Goal: Task Accomplishment & Management: Use online tool/utility

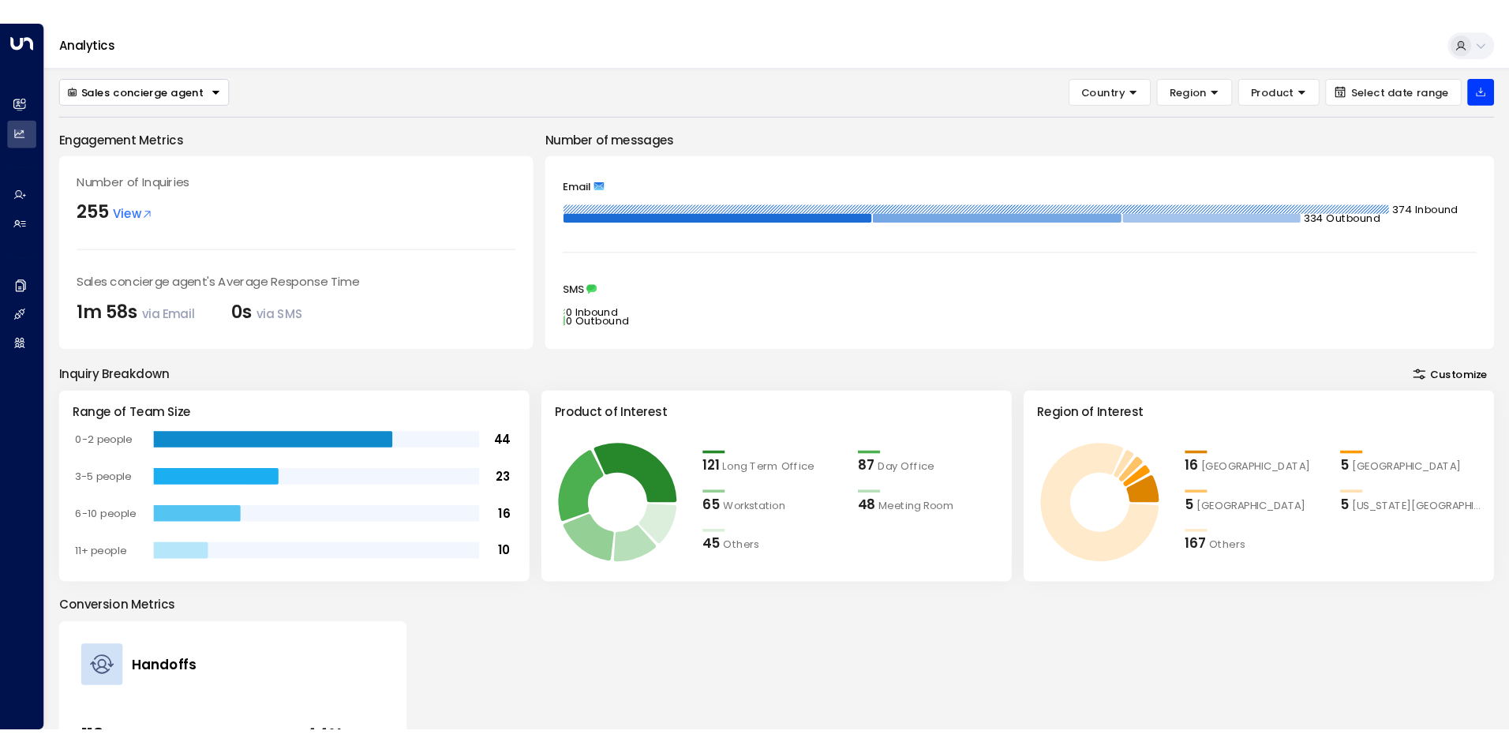
scroll to position [18, 0]
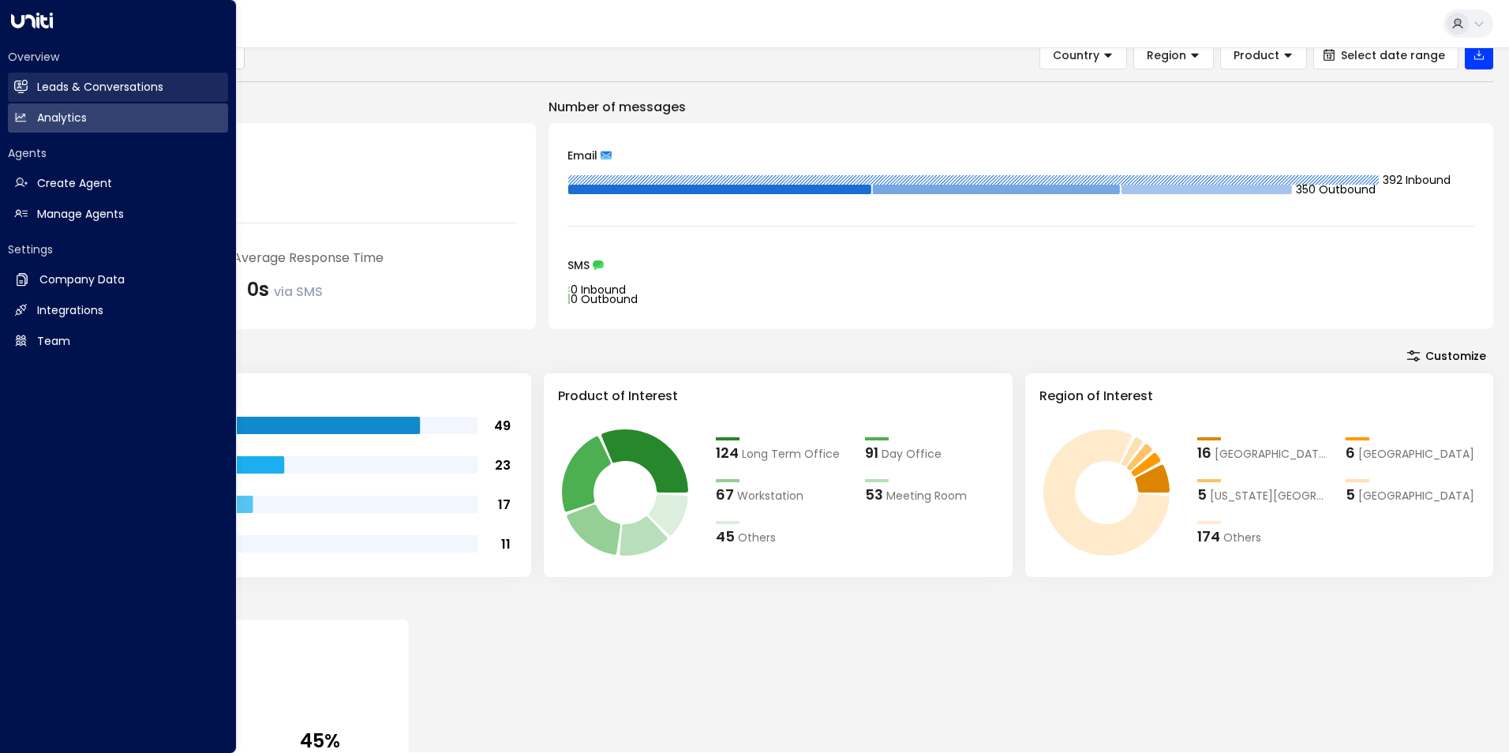
click at [70, 84] on h2 "Leads & Conversations" at bounding box center [100, 87] width 126 height 17
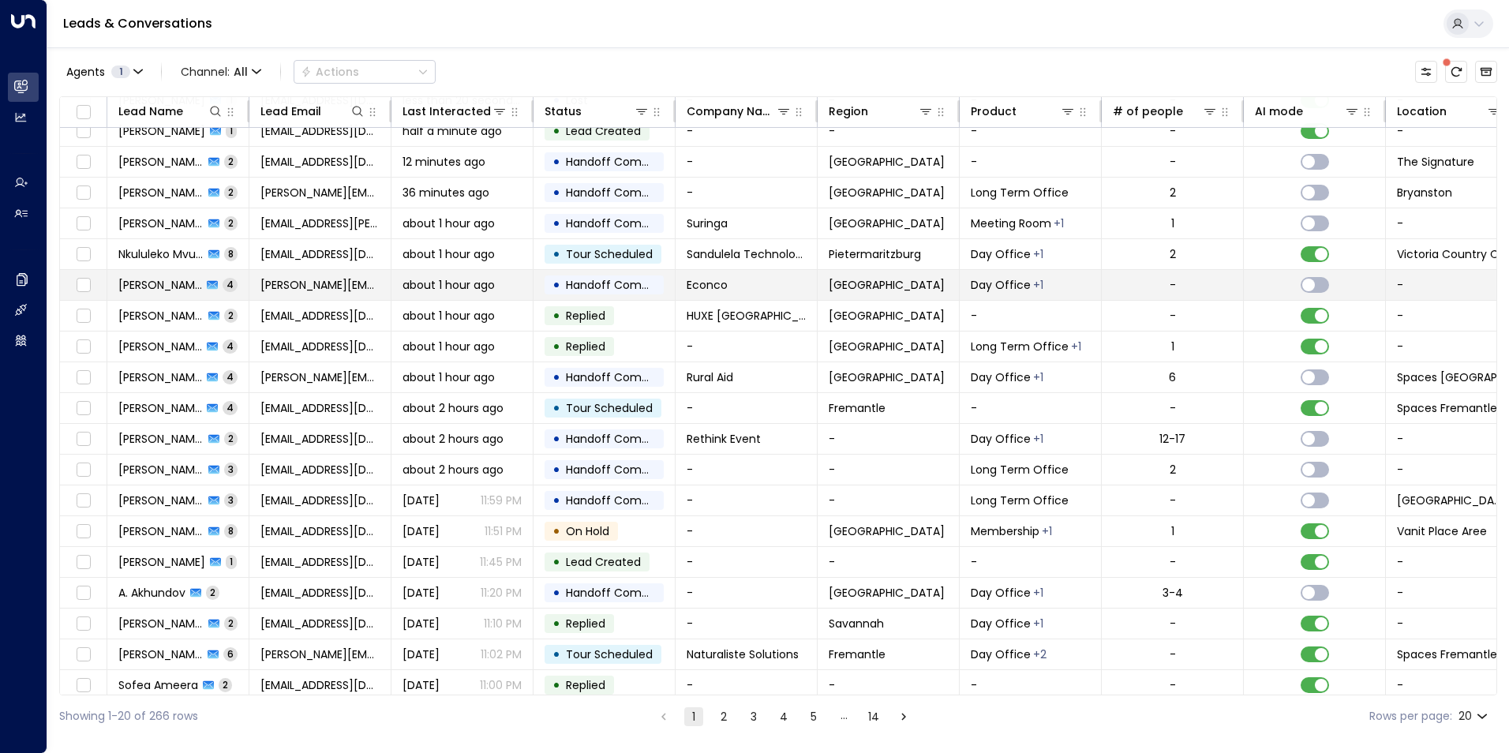
scroll to position [46, 0]
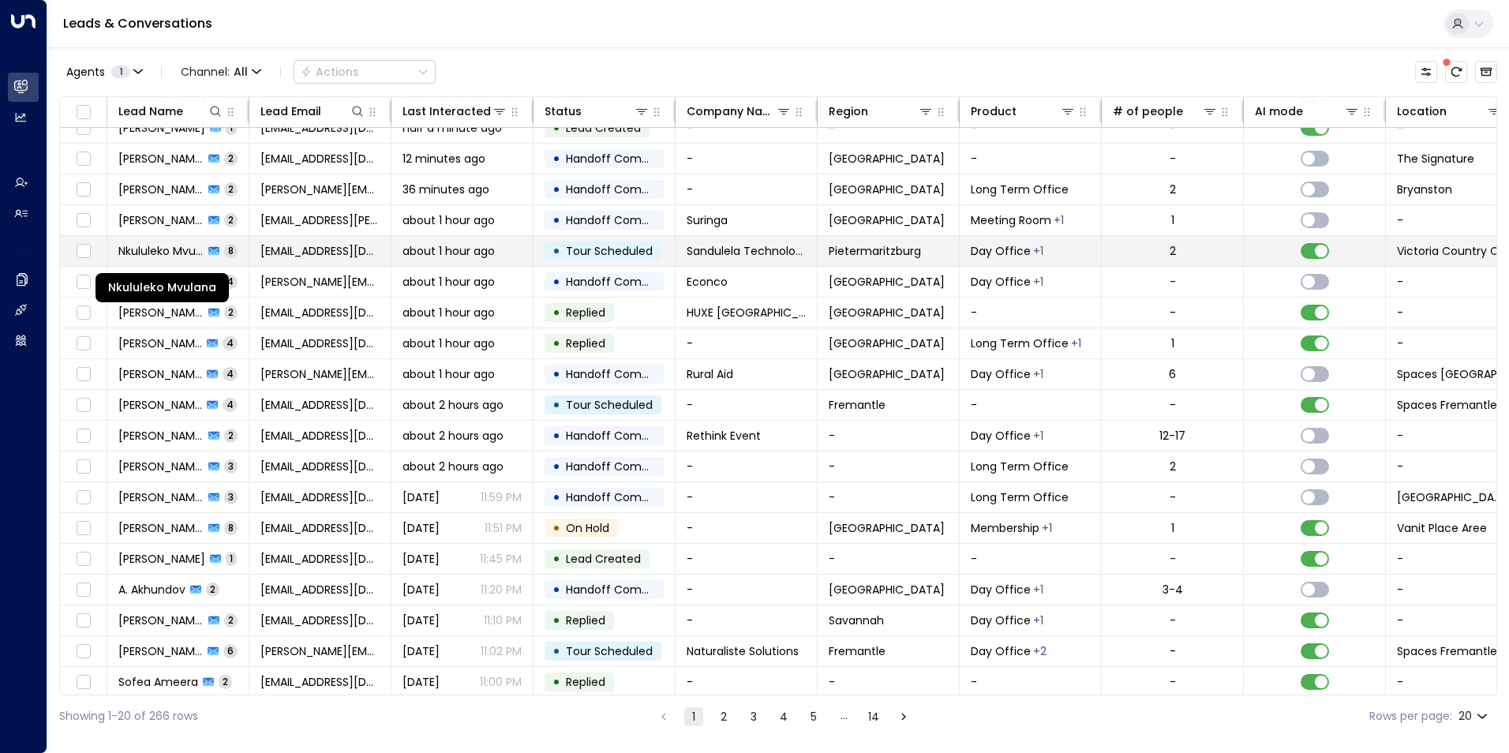
click at [155, 249] on span "Nkululeko Mvulana" at bounding box center [160, 251] width 85 height 16
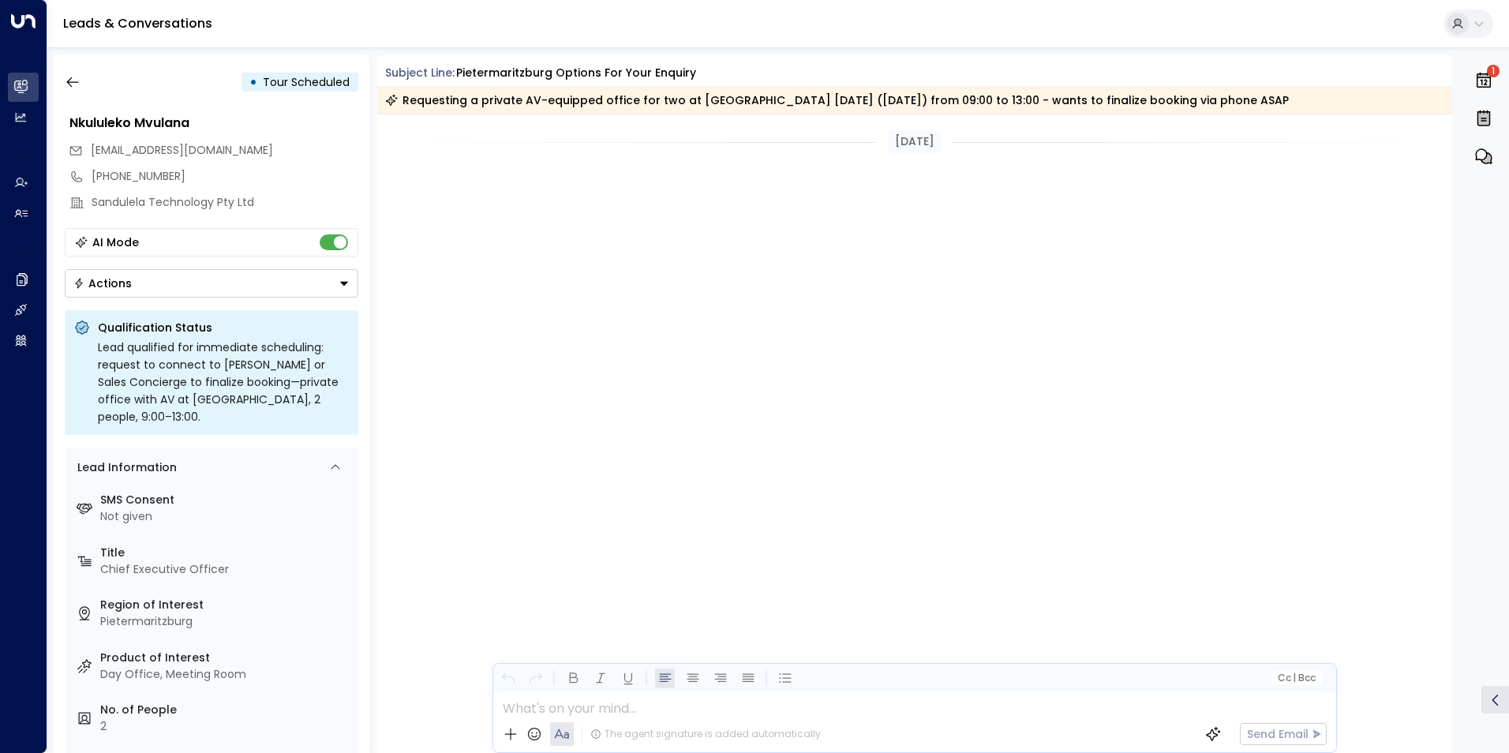
scroll to position [2945, 0]
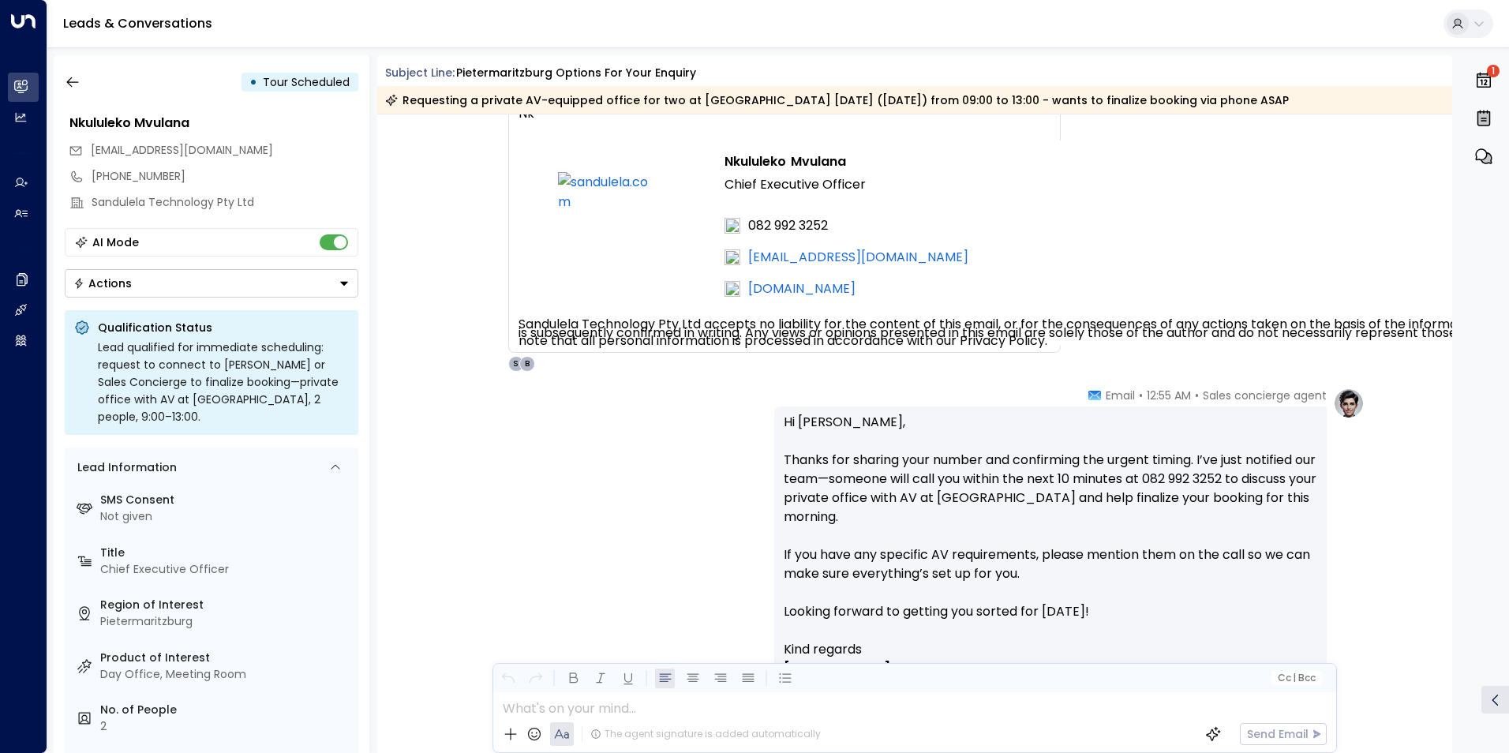
drag, startPoint x: 1454, startPoint y: 644, endPoint x: 1454, endPoint y: 667, distance: 22.9
click at [1454, 667] on div "• Tour Scheduled Nkululeko Mvulana nkululeko@sandulela.com +27829923252 Sandule…" at bounding box center [782, 404] width 1456 height 698
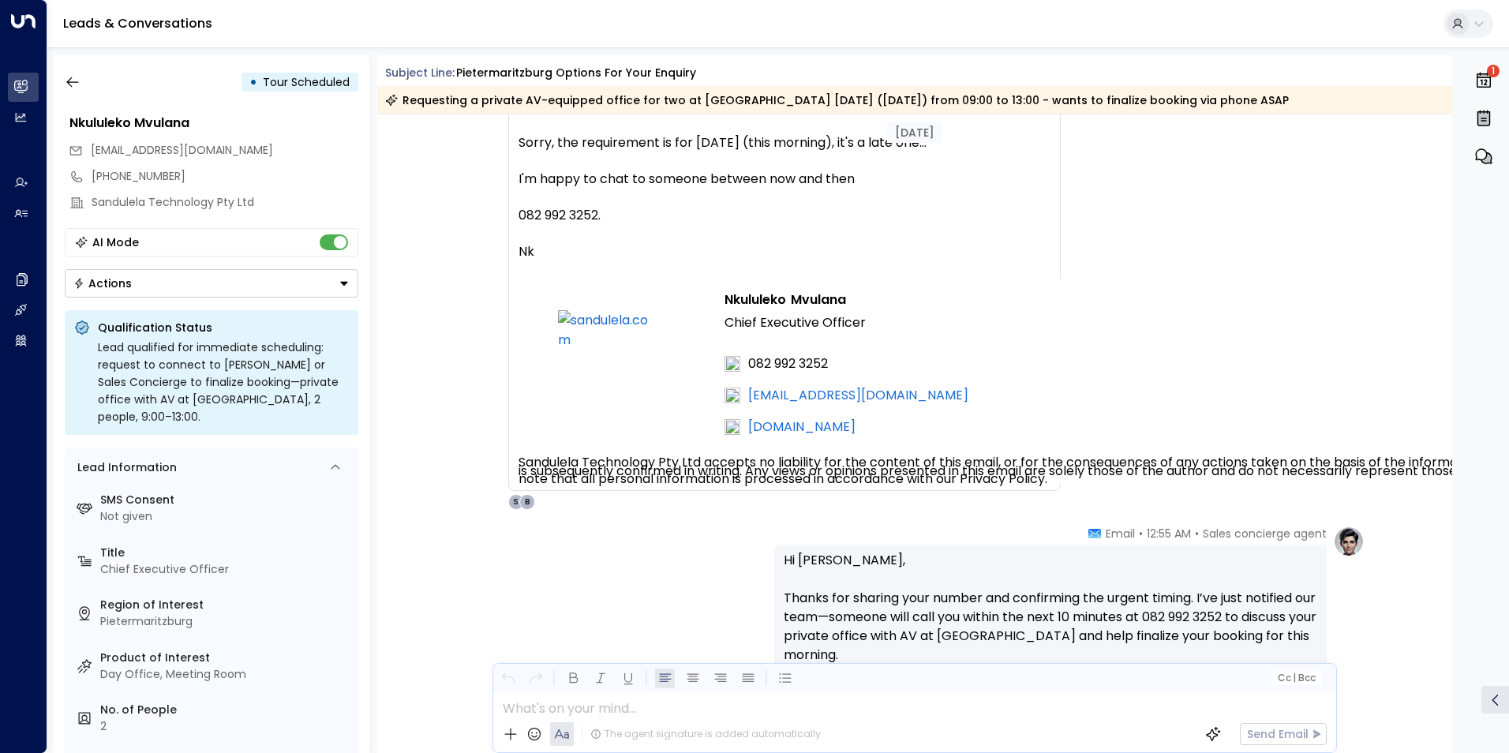
scroll to position [2799, 0]
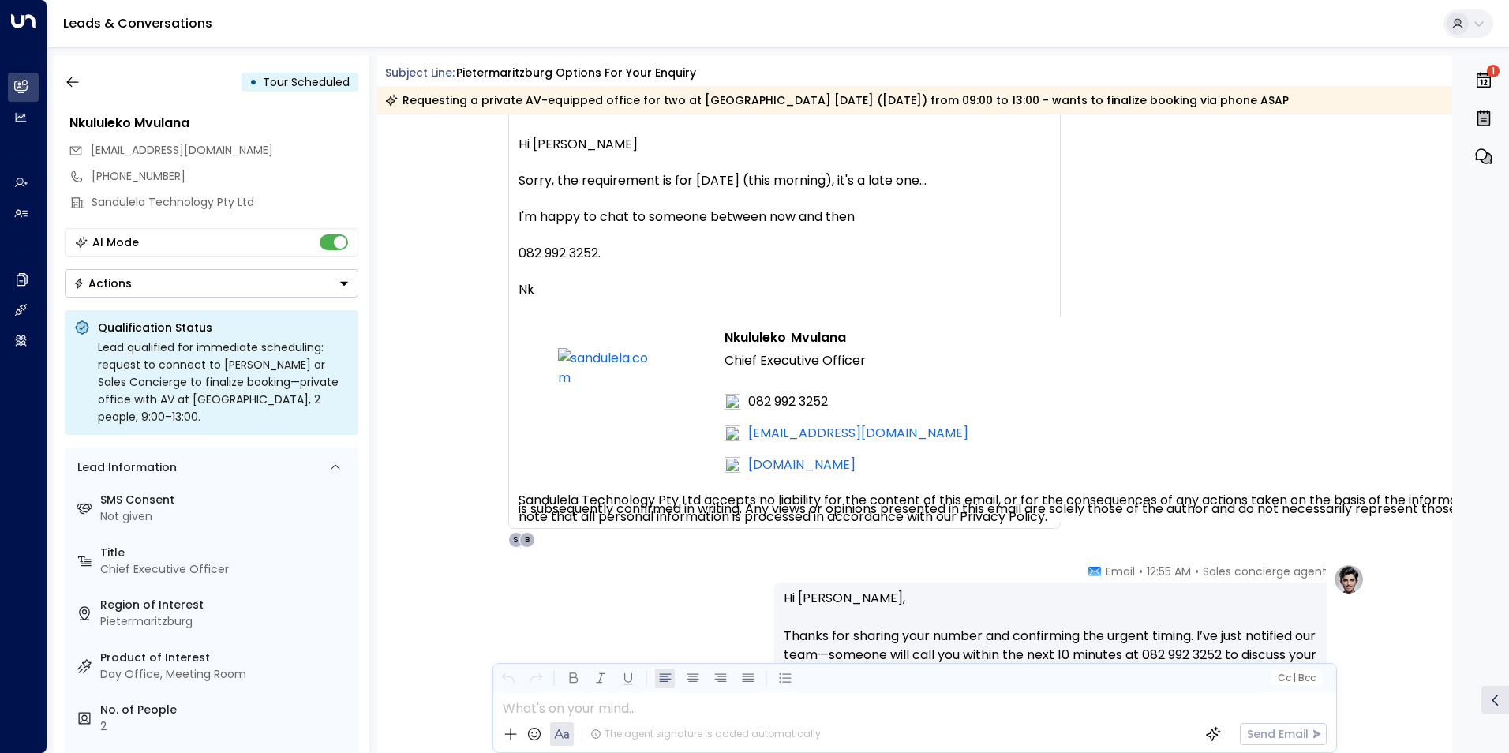
drag, startPoint x: 1452, startPoint y: 605, endPoint x: 1452, endPoint y: 627, distance: 22.1
click at [1452, 627] on div "• Tour Scheduled Nkululeko Mvulana nkululeko@sandulela.com +27829923252 Sandule…" at bounding box center [782, 404] width 1456 height 698
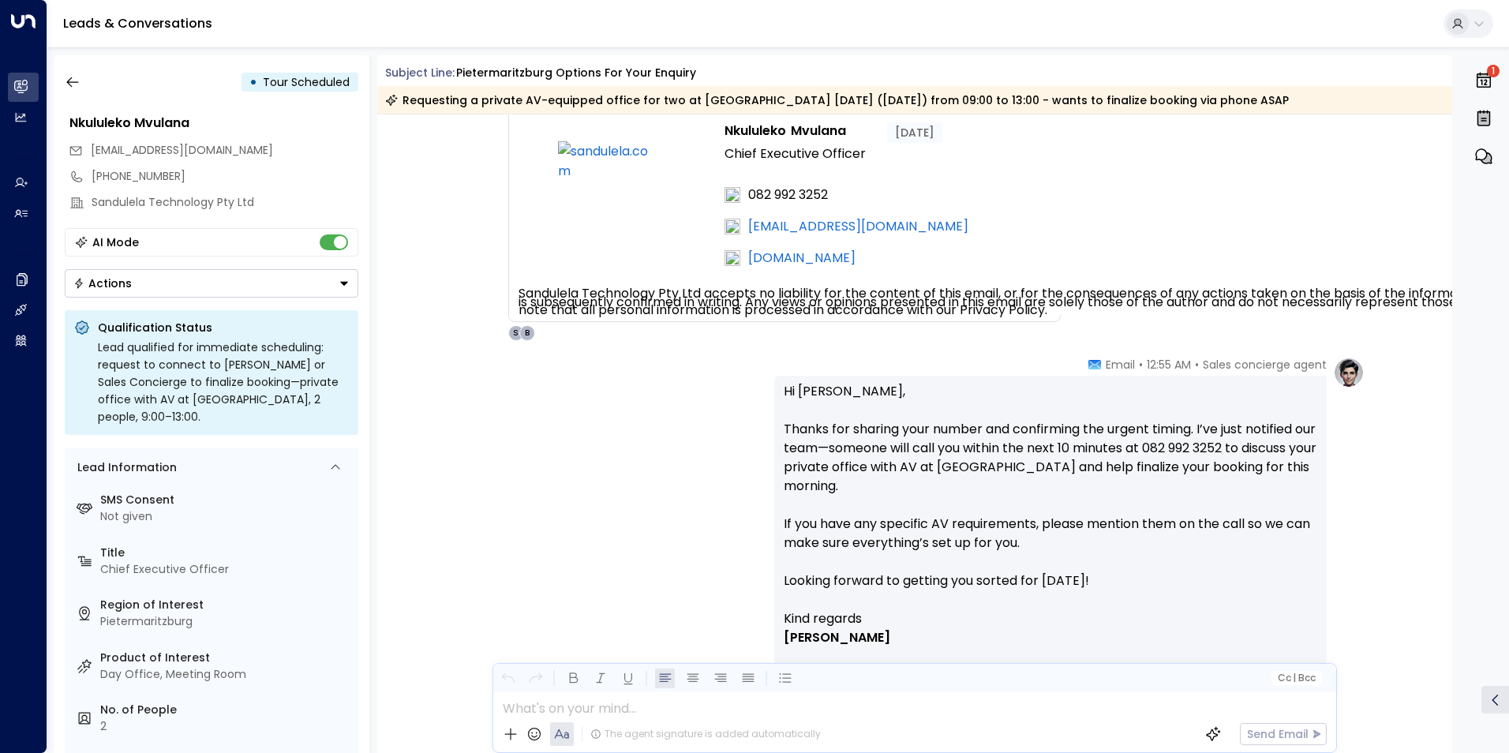
scroll to position [2982, 0]
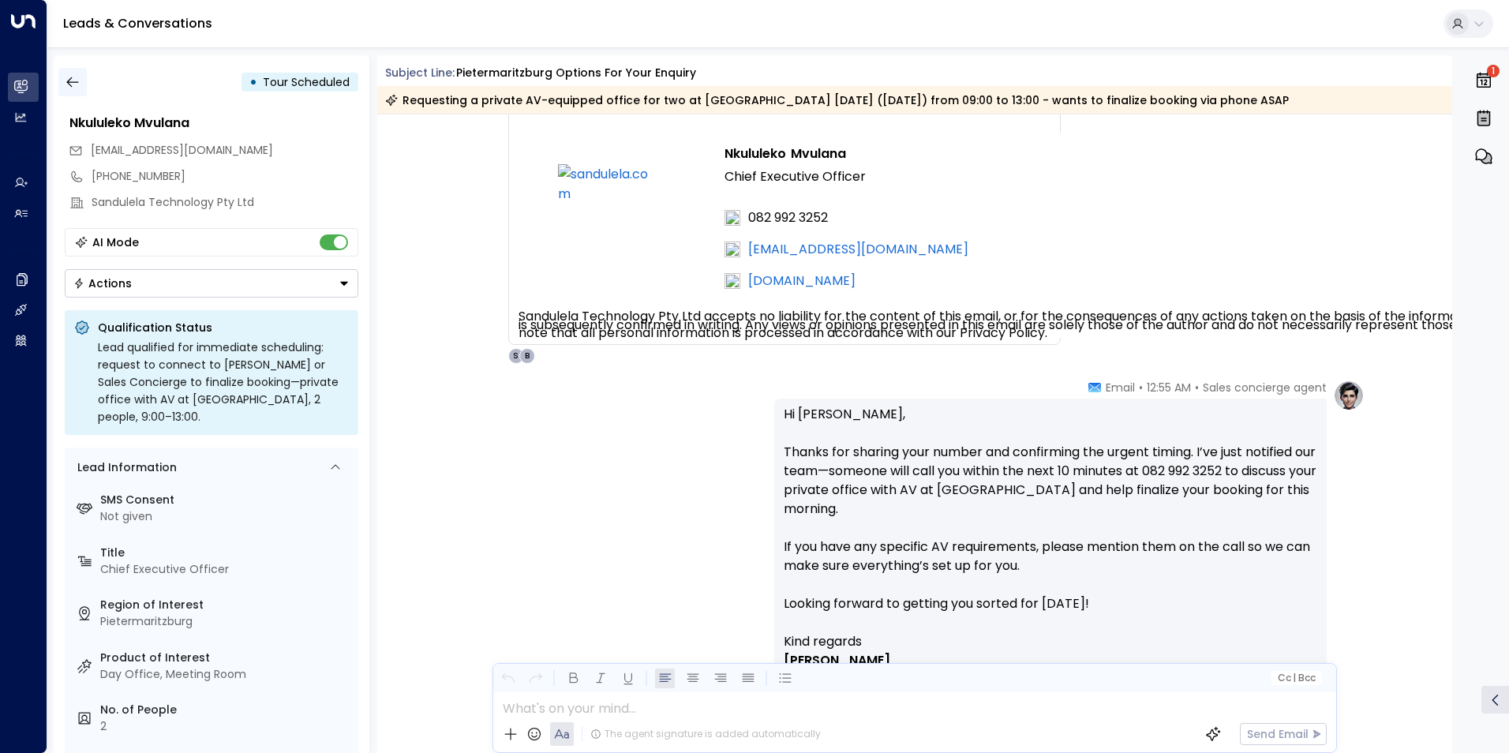
click at [65, 85] on icon "button" at bounding box center [73, 82] width 16 height 16
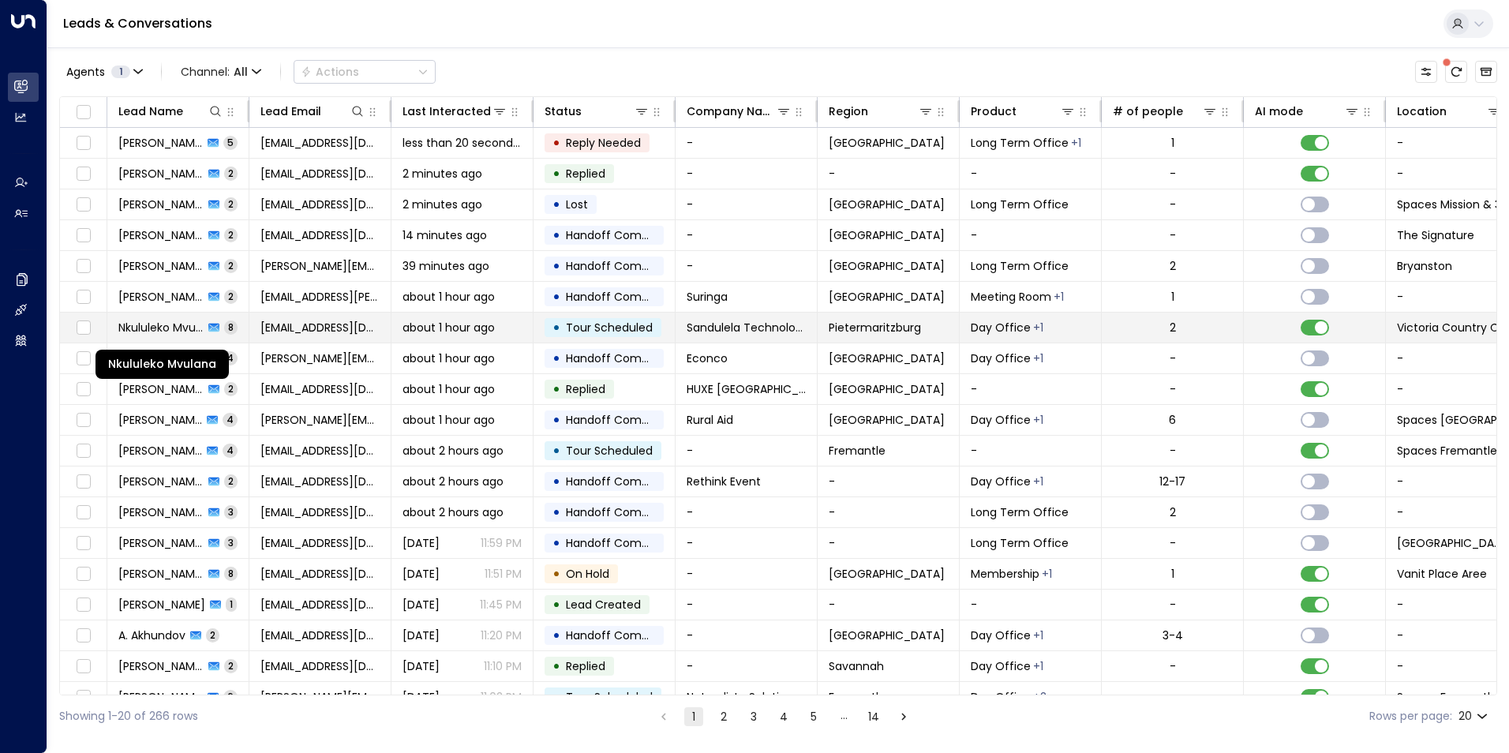
drag, startPoint x: 148, startPoint y: 327, endPoint x: 127, endPoint y: 327, distance: 20.5
click at [127, 327] on span "Nkululeko Mvulana" at bounding box center [160, 328] width 85 height 16
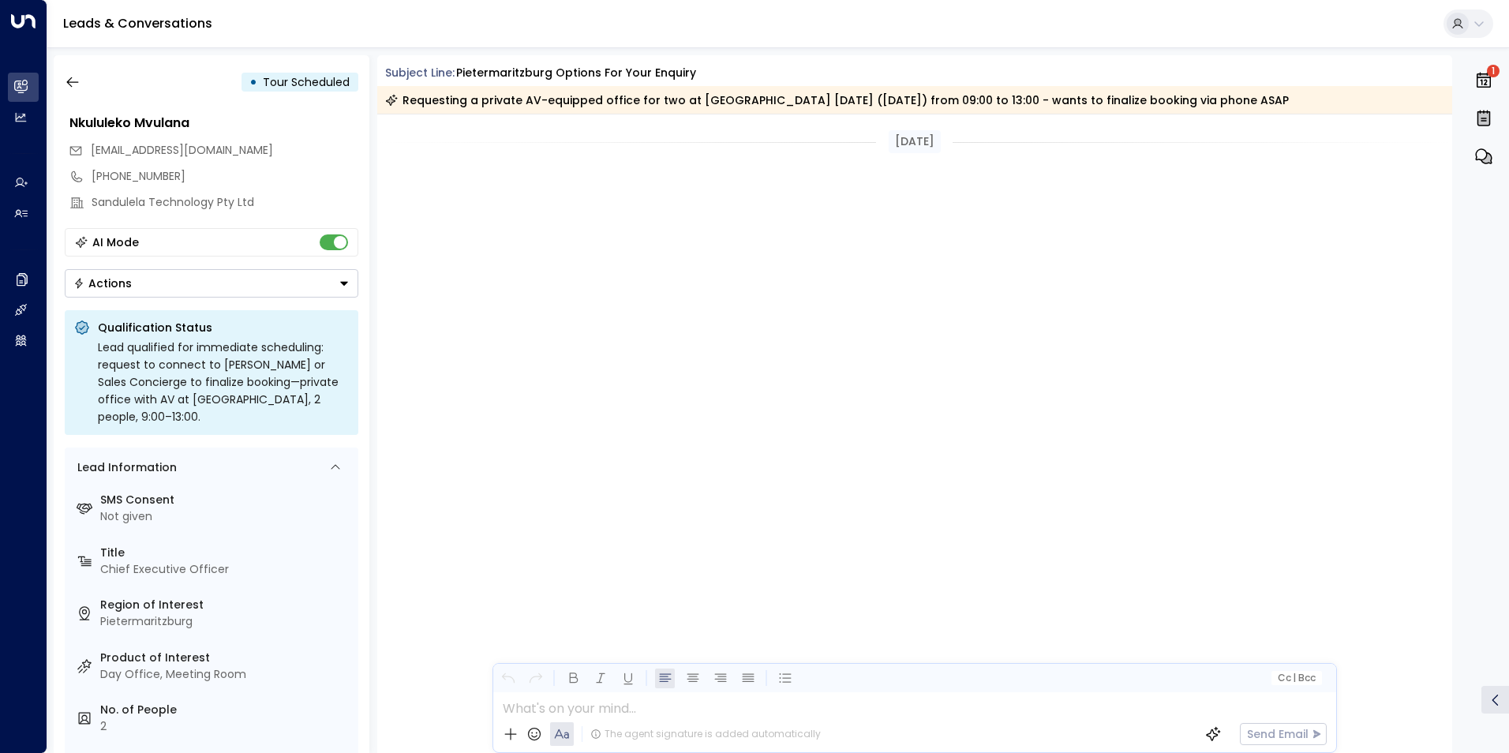
scroll to position [2945, 0]
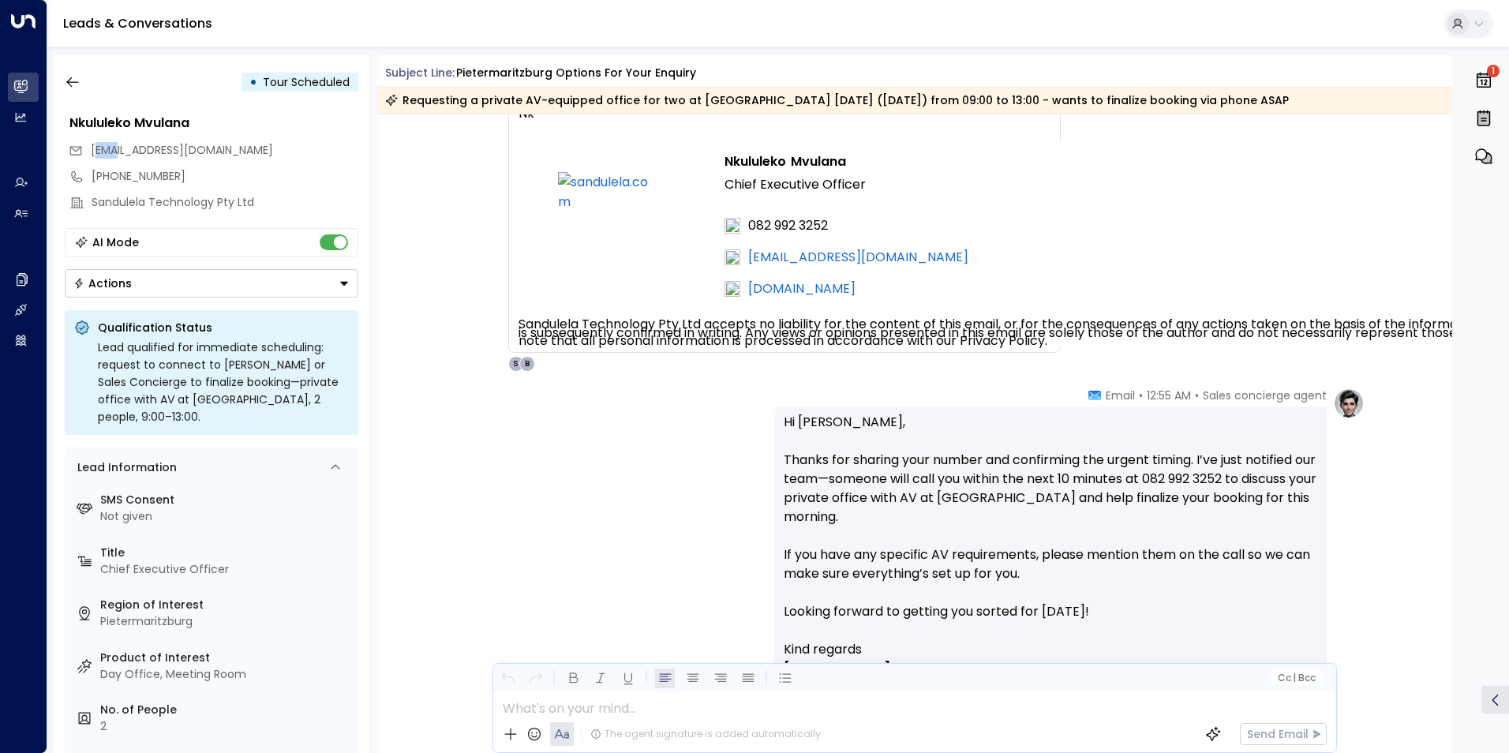
drag, startPoint x: 94, startPoint y: 148, endPoint x: 116, endPoint y: 148, distance: 22.1
click at [116, 148] on span "nkululeko@sandulela.com" at bounding box center [182, 150] width 182 height 16
drag, startPoint x: 116, startPoint y: 148, endPoint x: 92, endPoint y: 149, distance: 23.7
click at [91, 149] on span "nkululeko@sandulela.com" at bounding box center [182, 150] width 182 height 16
drag, startPoint x: 92, startPoint y: 149, endPoint x: 236, endPoint y: 149, distance: 143.6
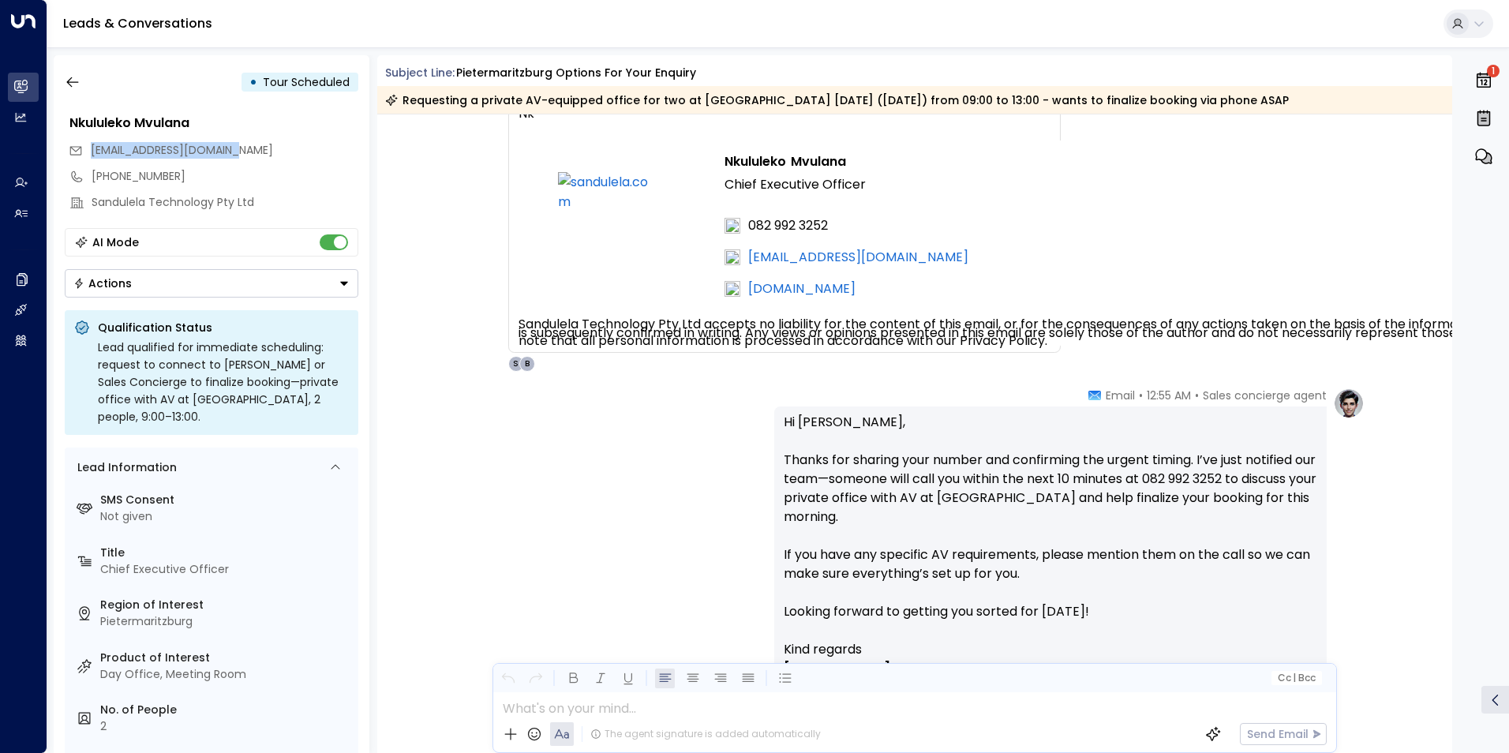
click at [236, 149] on div "nkululeko@sandulela.com" at bounding box center [214, 150] width 290 height 26
copy span "nkululeko@sandulela.com"
click at [865, 479] on p "Hi Nkululeko, Thanks for sharing your number and confirming the urgent timing. …" at bounding box center [1051, 526] width 534 height 227
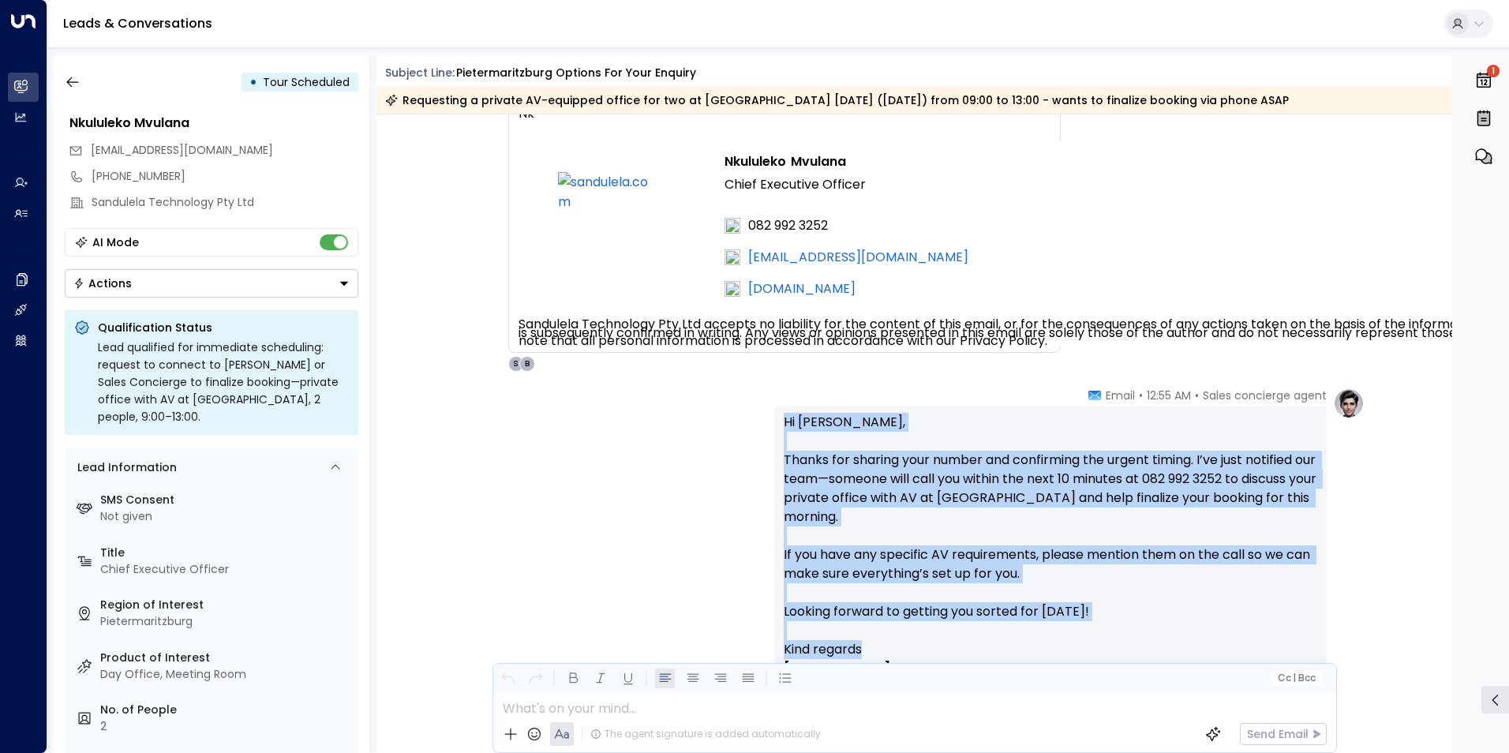
drag, startPoint x: 784, startPoint y: 422, endPoint x: 1058, endPoint y: 646, distance: 353.4
click at [1058, 646] on div "Hi Nkululeko, Thanks for sharing your number and confirming the urgent timing. …" at bounding box center [1051, 584] width 534 height 343
copy div "Hi Nkululeko, Thanks for sharing your number and confirming the urgent timing. …"
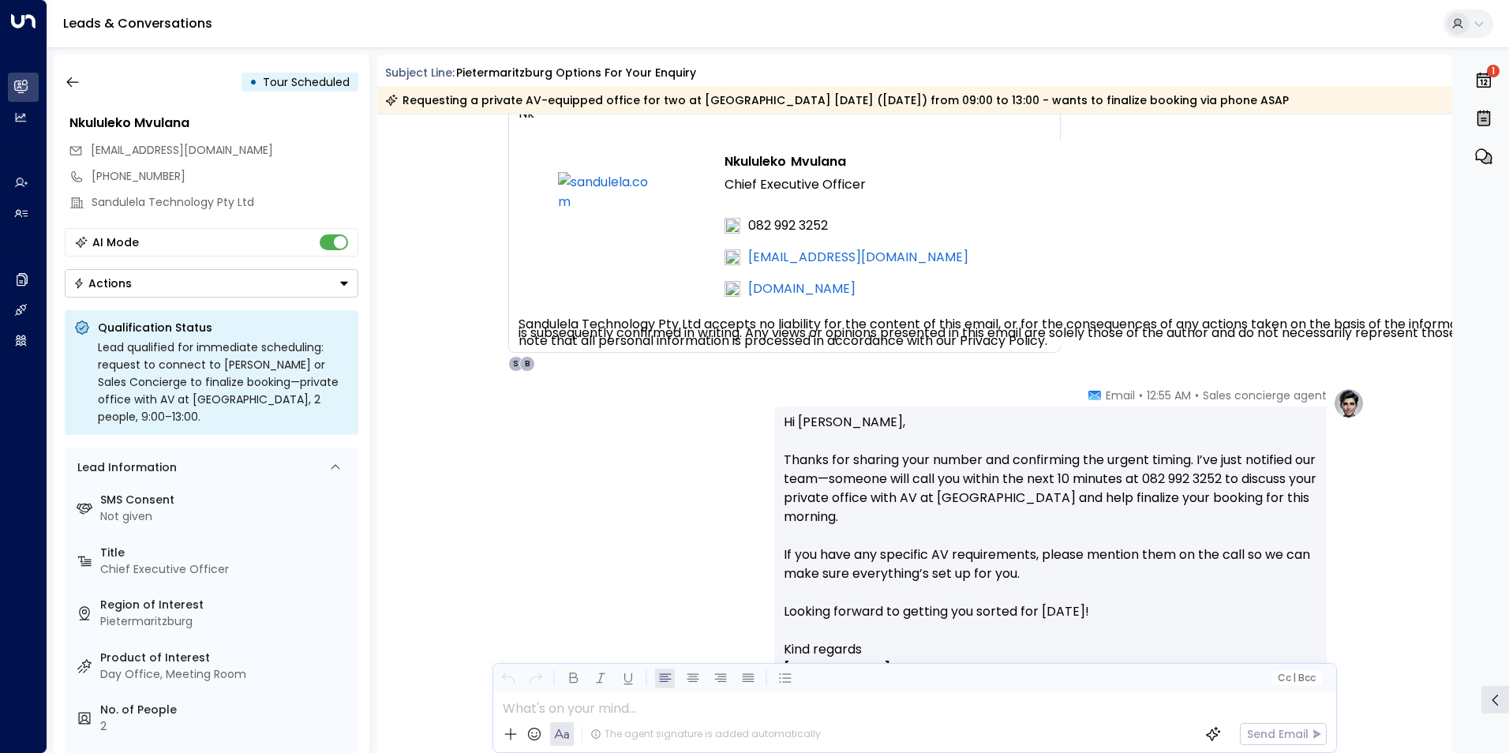
drag, startPoint x: 1453, startPoint y: 653, endPoint x: 1451, endPoint y: 672, distance: 19.0
click at [1451, 672] on div "• Tour Scheduled Nkululeko Mvulana nkululeko@sandulela.com +27829923252 Sandule…" at bounding box center [782, 404] width 1456 height 698
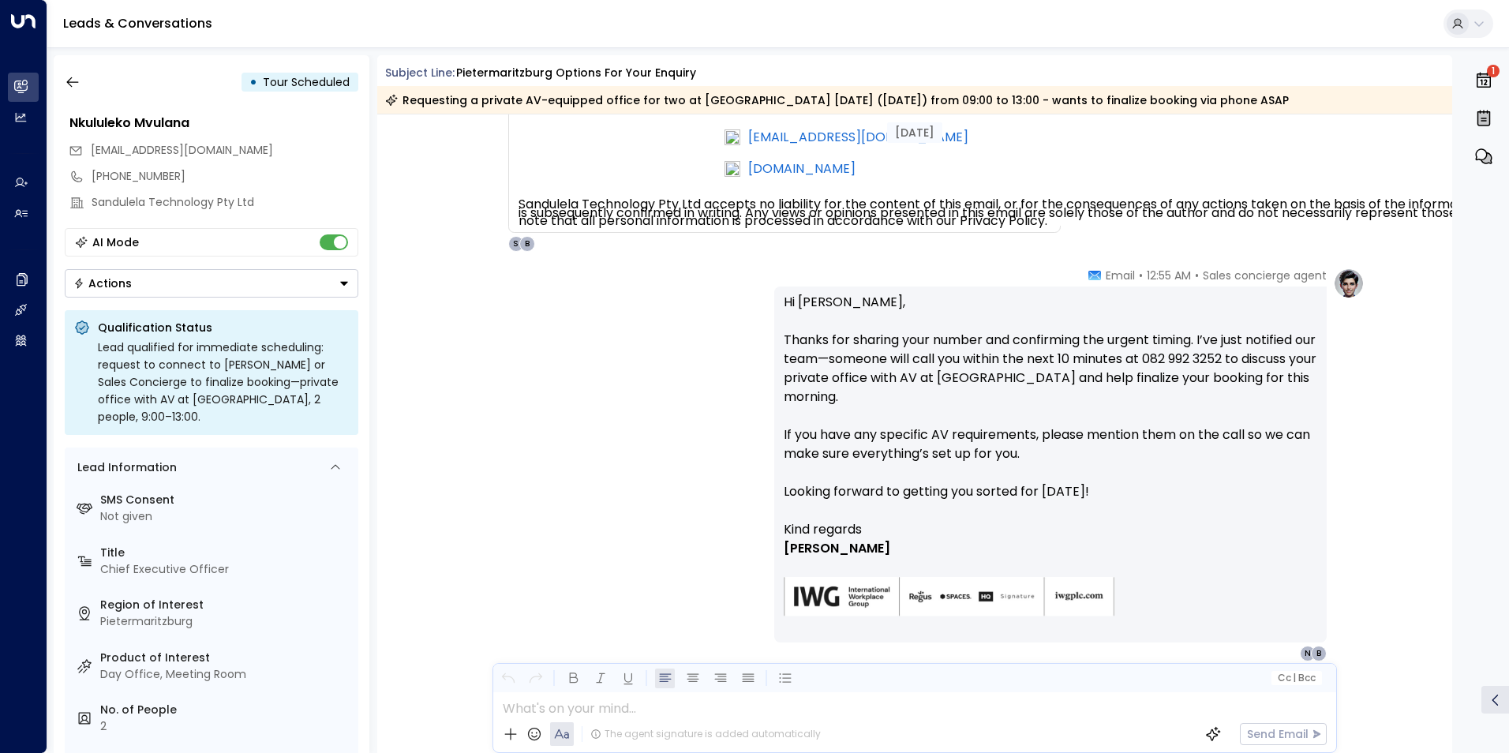
scroll to position [3131, 0]
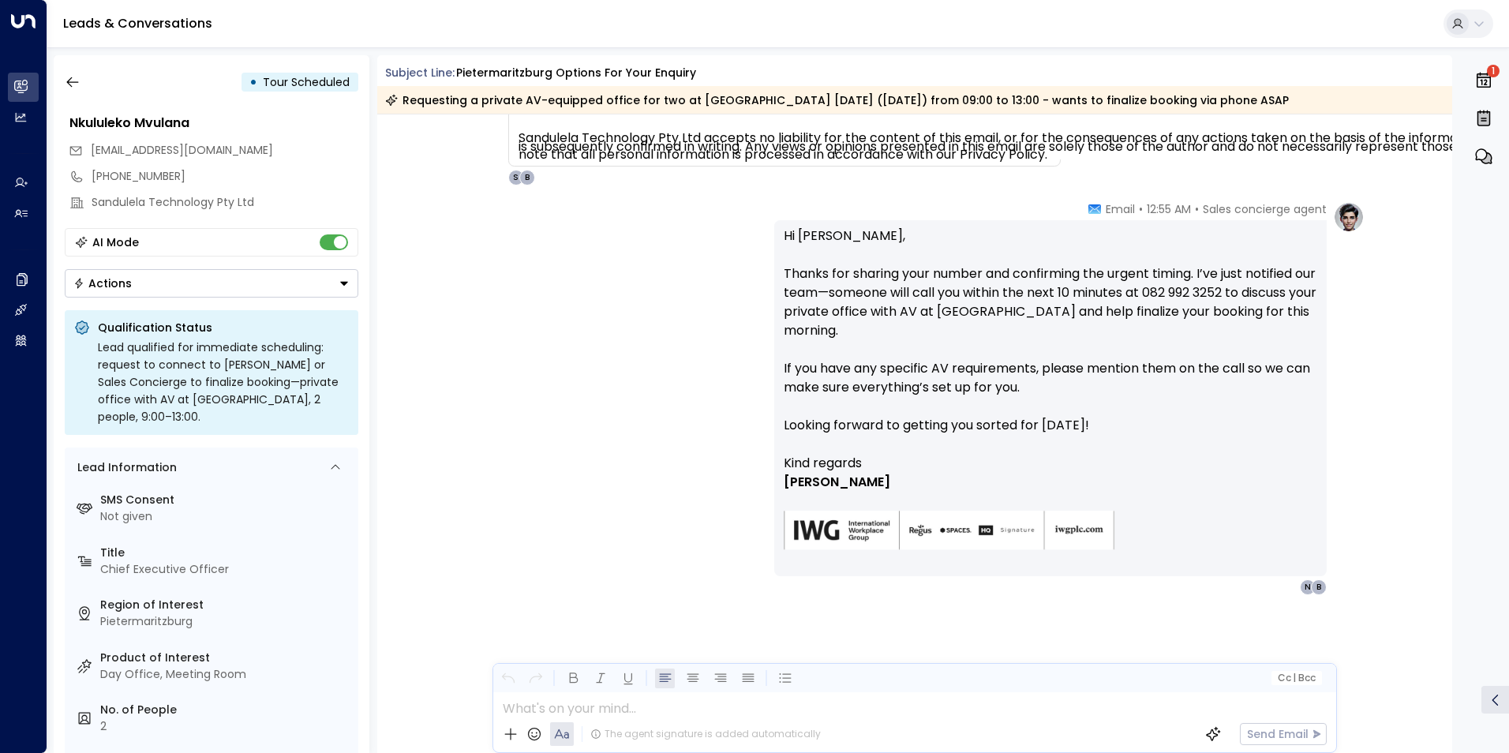
click at [1378, 282] on div "Sales concierge agent • 12:55 AM • Email Hi Nkululeko, Thanks for sharing your …" at bounding box center [915, 477] width 1076 height 552
click at [1241, 276] on p "Hi Nkululeko, Thanks for sharing your number and confirming the urgent timing. …" at bounding box center [1051, 340] width 534 height 227
drag, startPoint x: 1074, startPoint y: 342, endPoint x: 76, endPoint y: 85, distance: 1030.8
click at [76, 85] on icon "button" at bounding box center [73, 82] width 16 height 16
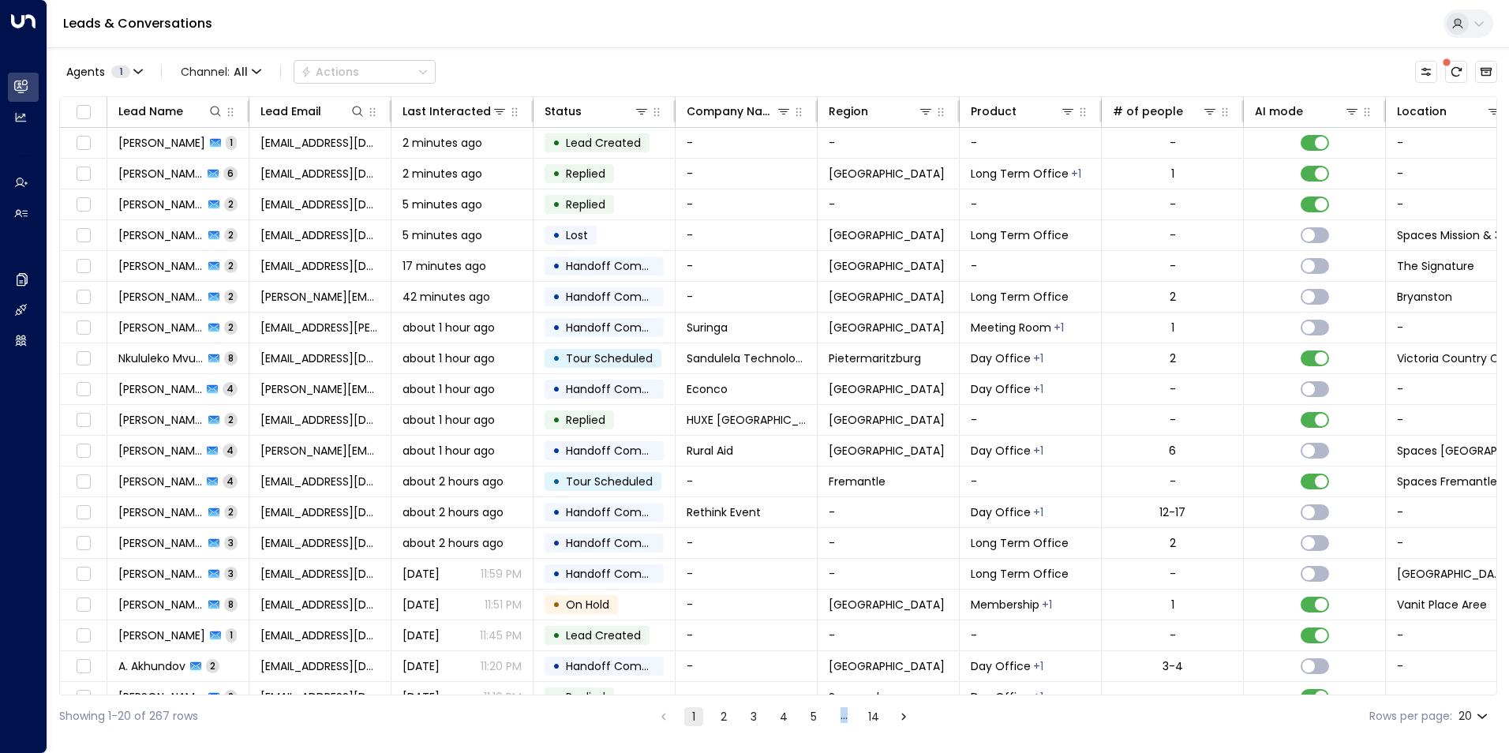
drag, startPoint x: 777, startPoint y: 695, endPoint x: 855, endPoint y: 697, distance: 77.4
click at [855, 697] on div "Showing 1-20 of 267 rows 1 2 3 4 5 … 14 Rows per page: 20 **" at bounding box center [778, 716] width 1438 height 42
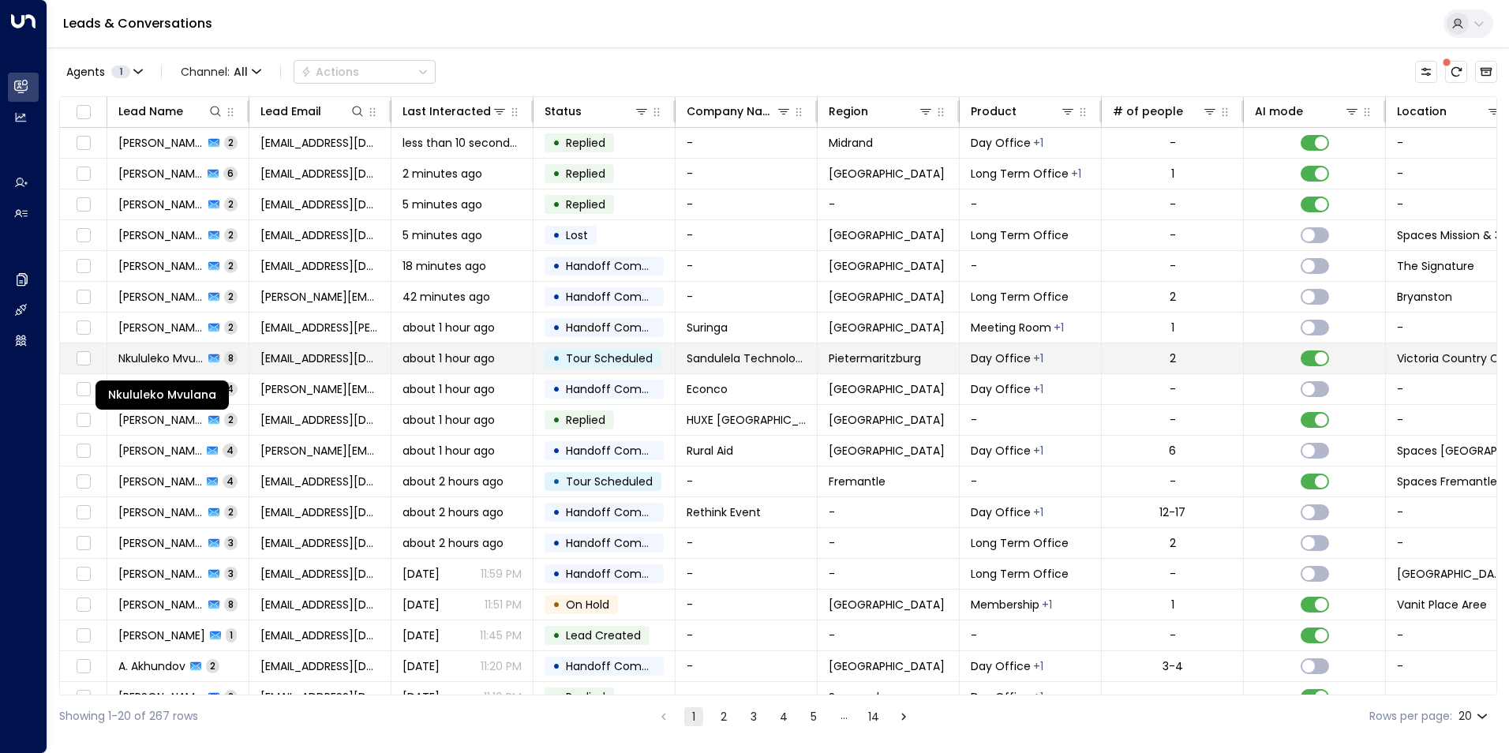
click at [148, 358] on span "Nkululeko Mvulana" at bounding box center [160, 358] width 85 height 16
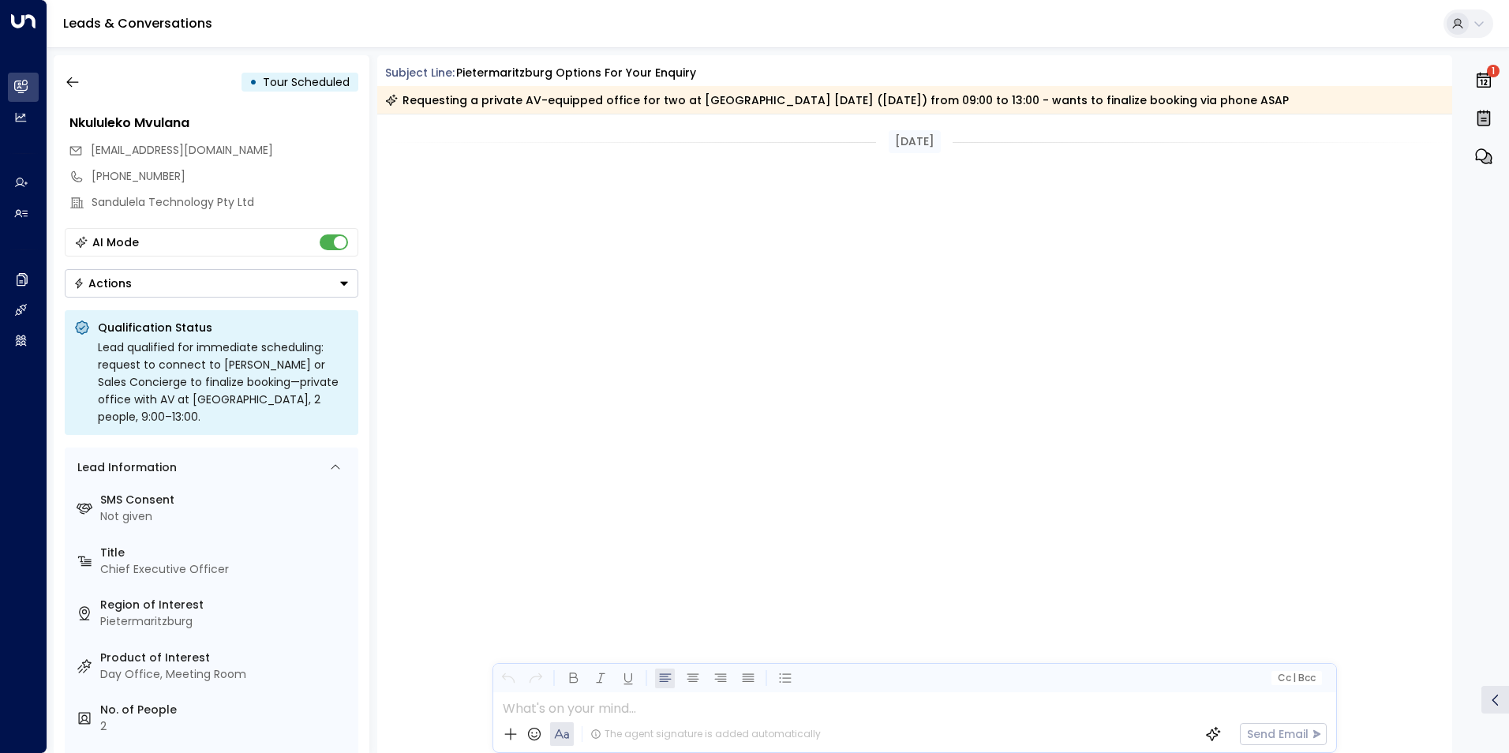
scroll to position [2945, 0]
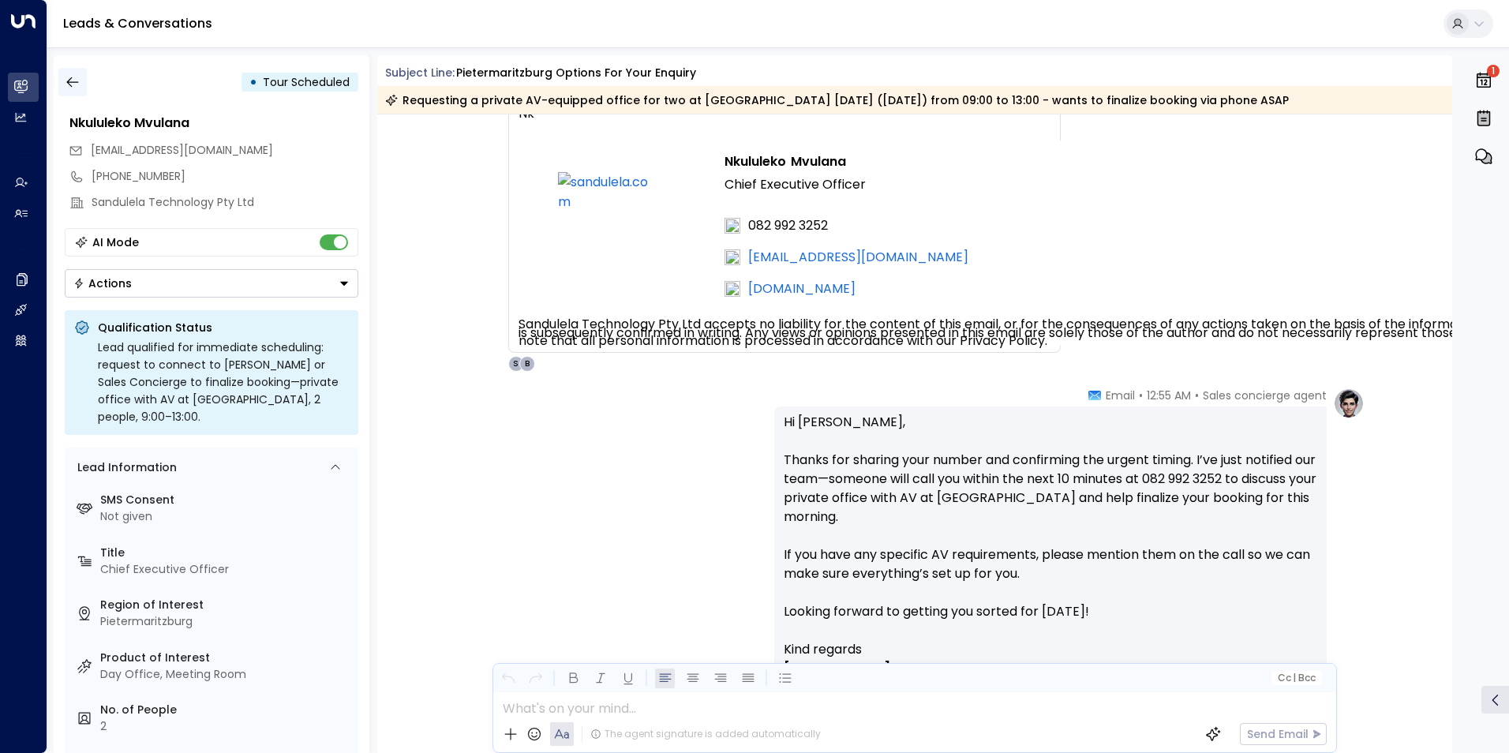
click at [69, 87] on icon "button" at bounding box center [73, 82] width 16 height 16
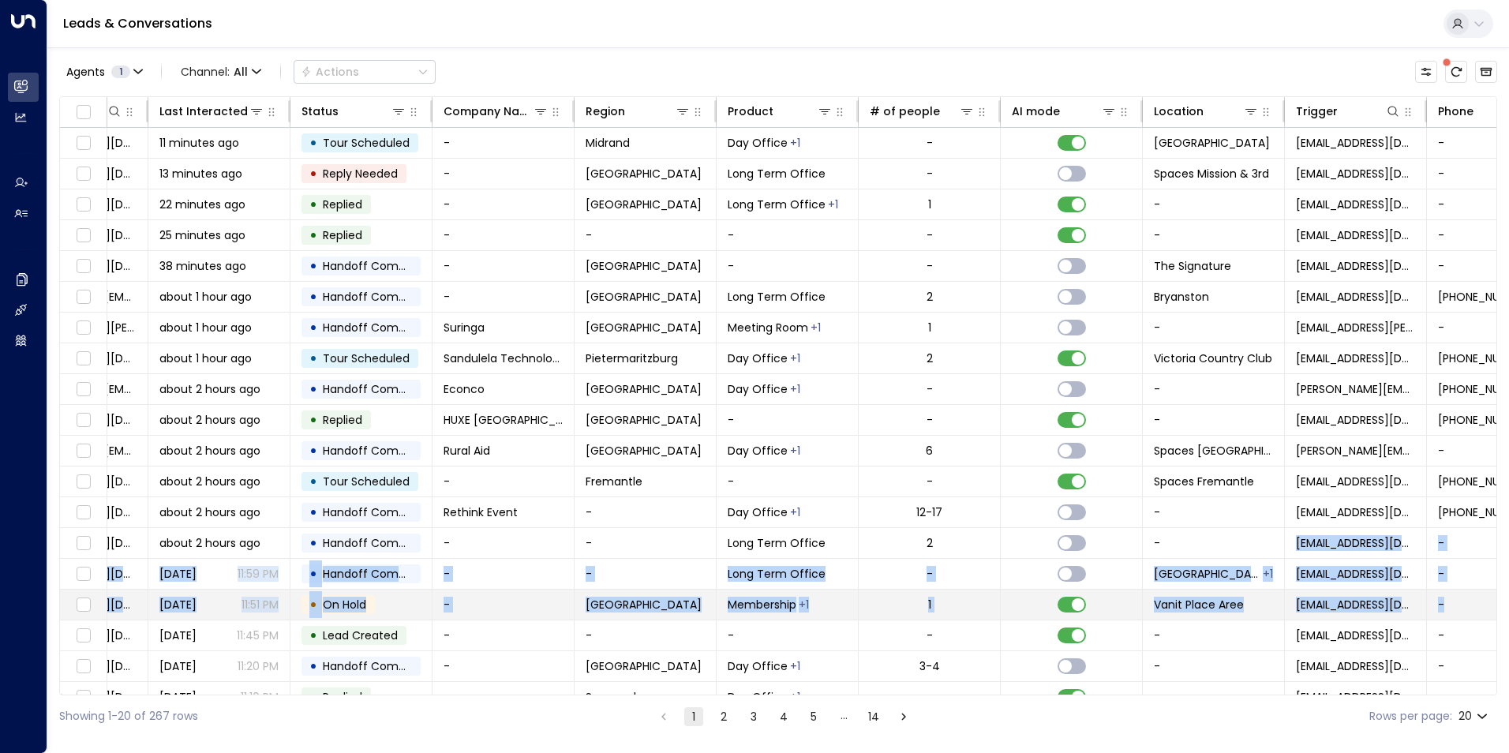
scroll to position [0, 322]
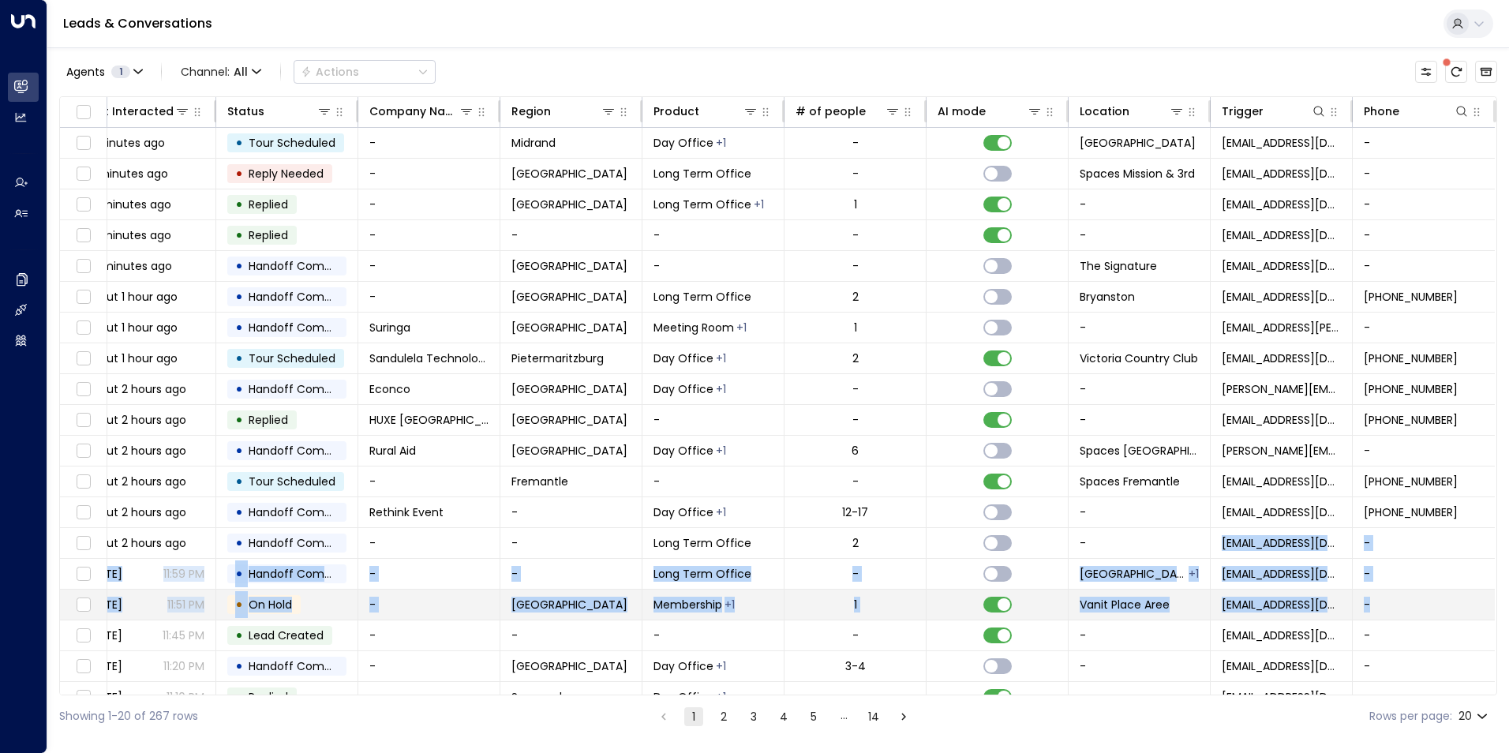
drag, startPoint x: 1497, startPoint y: 541, endPoint x: 1488, endPoint y: 599, distance: 59.0
click at [1488, 599] on div "Agents 1 Channel: All Actions Lead Name Lead Email Last Interacted Status Compa…" at bounding box center [778, 392] width 1462 height 690
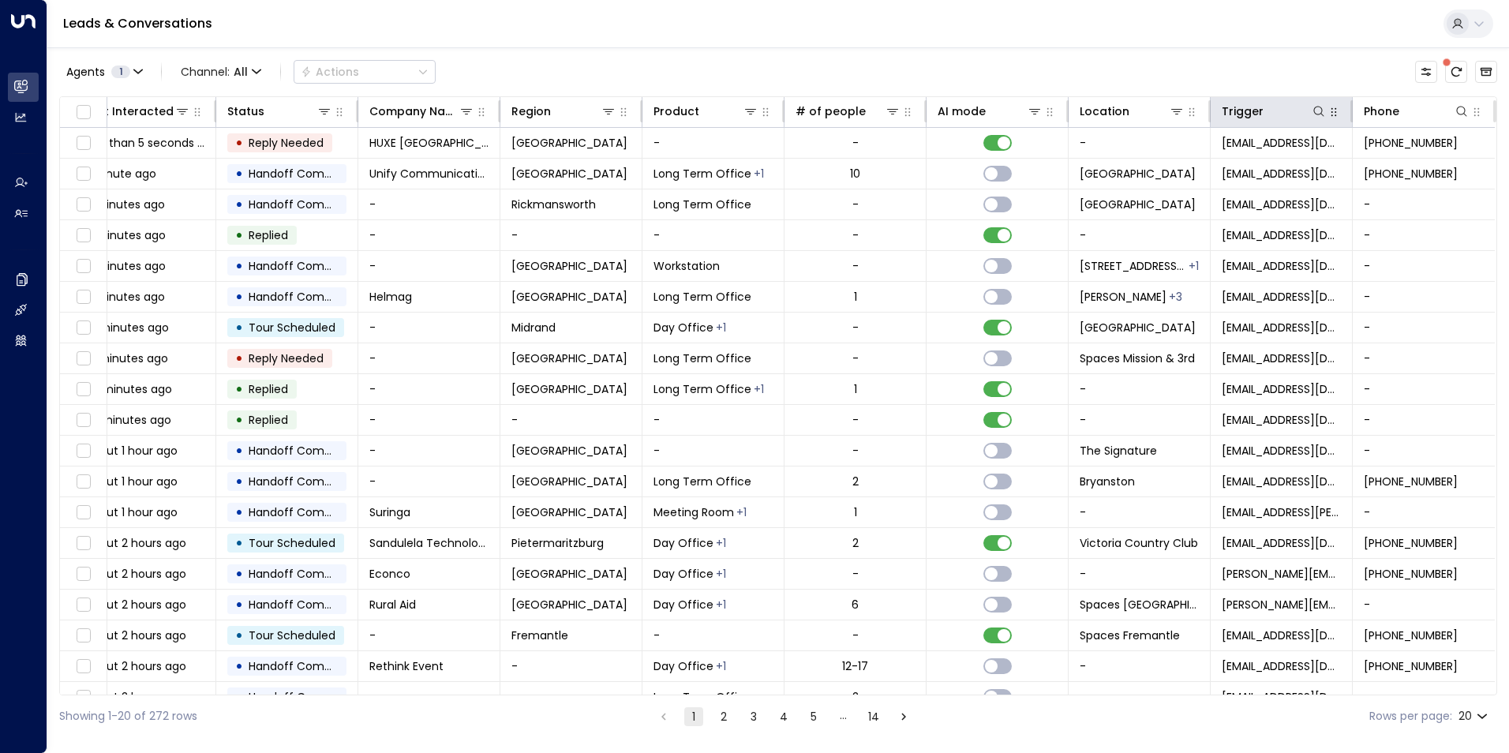
click at [1330, 118] on icon "button" at bounding box center [1333, 112] width 13 height 13
click at [1312, 110] on icon at bounding box center [1318, 111] width 13 height 13
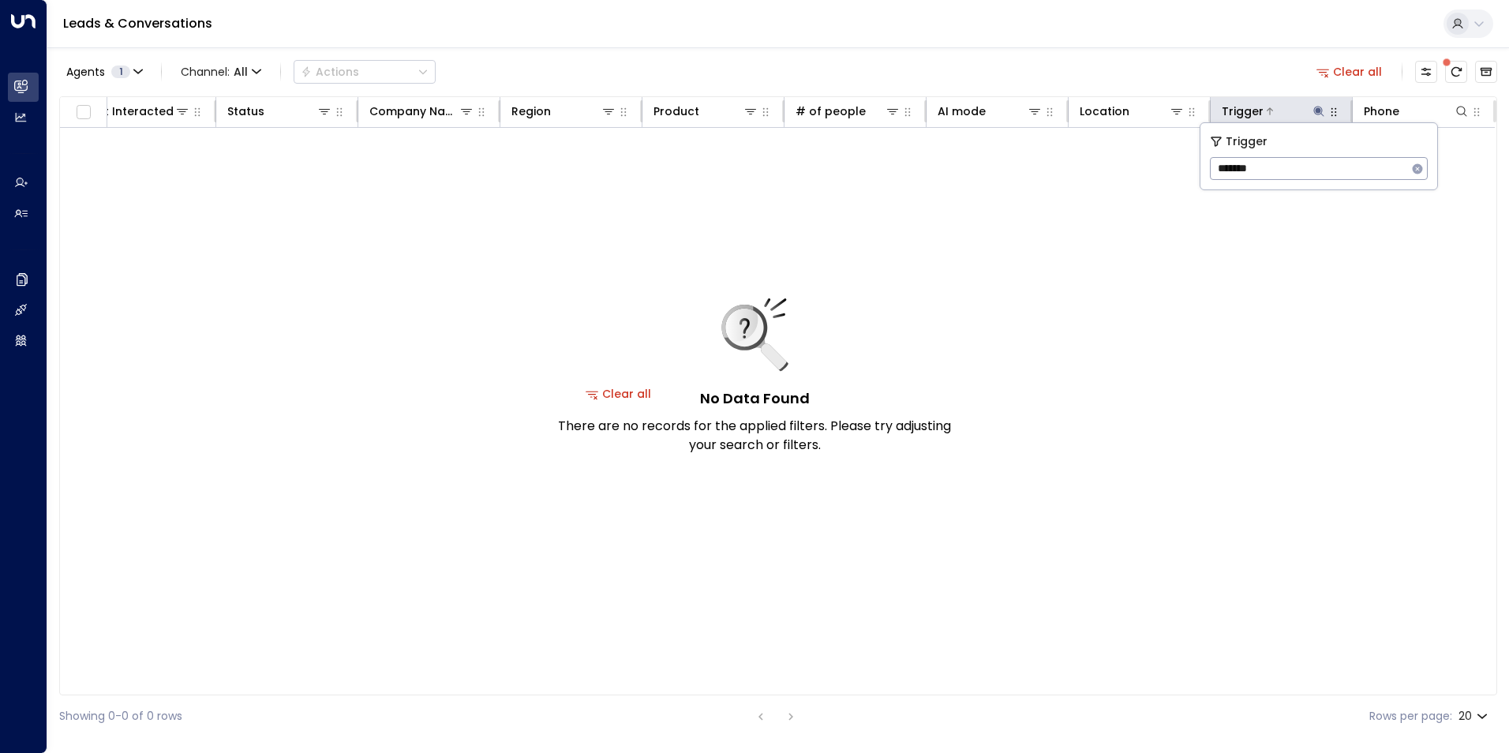
scroll to position [0, 317]
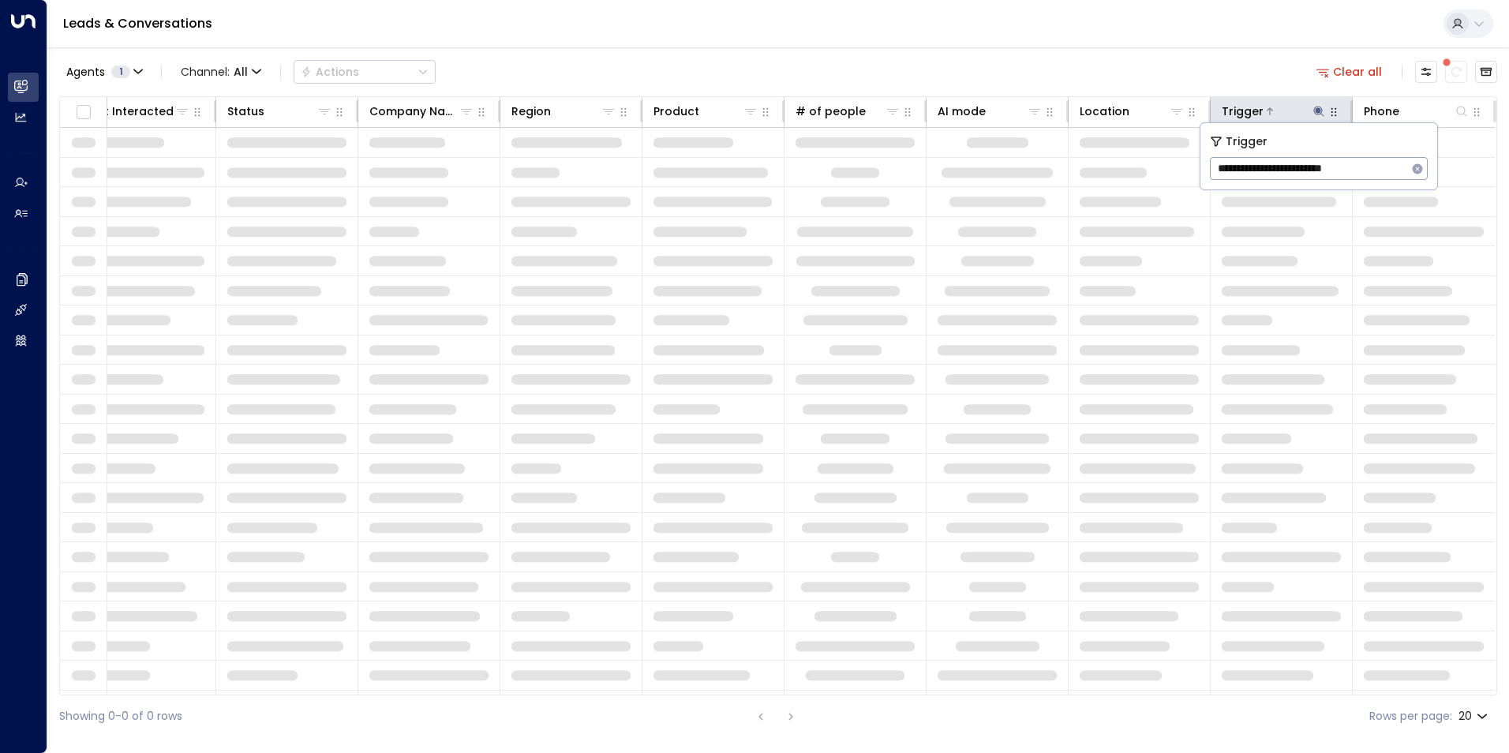
type input "**********"
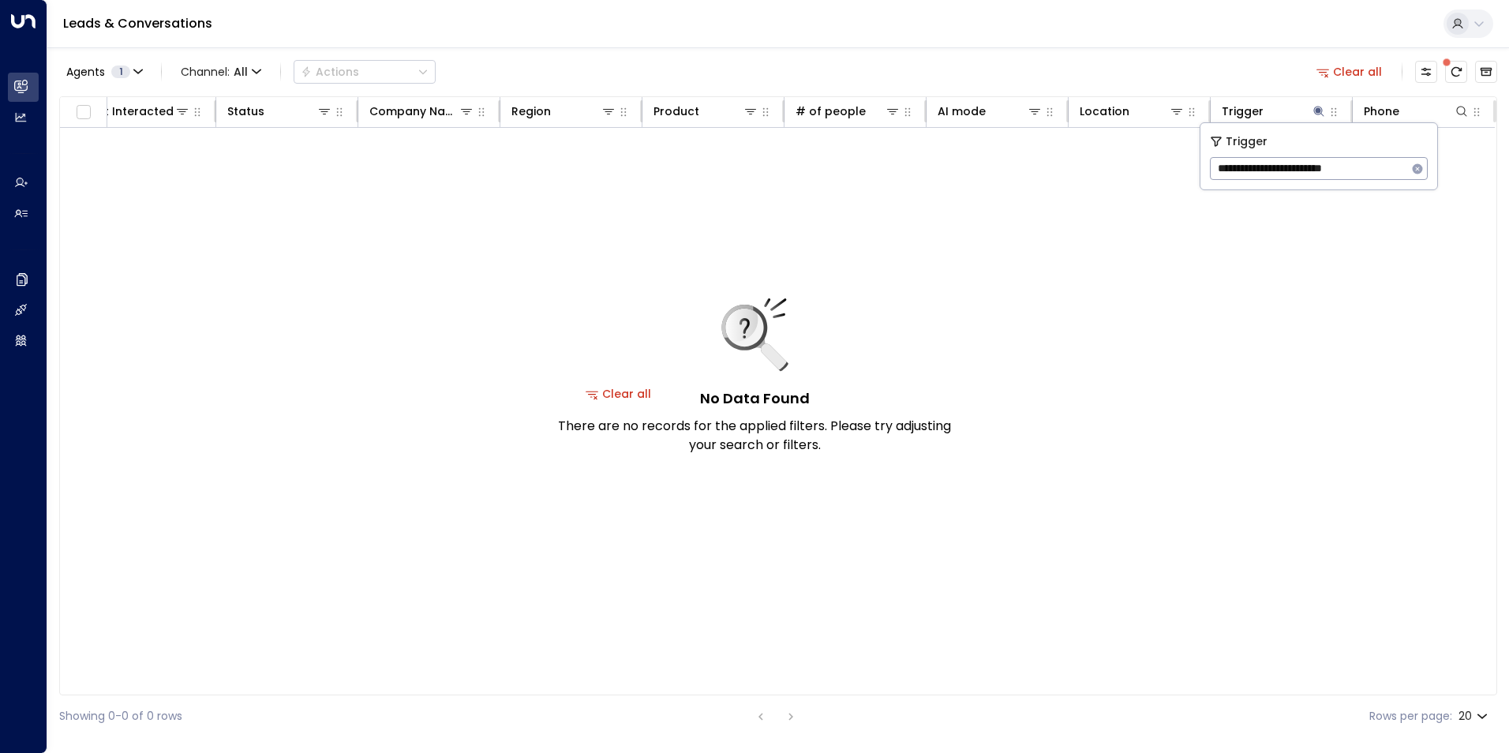
click at [1418, 169] on icon "button" at bounding box center [1417, 169] width 13 height 13
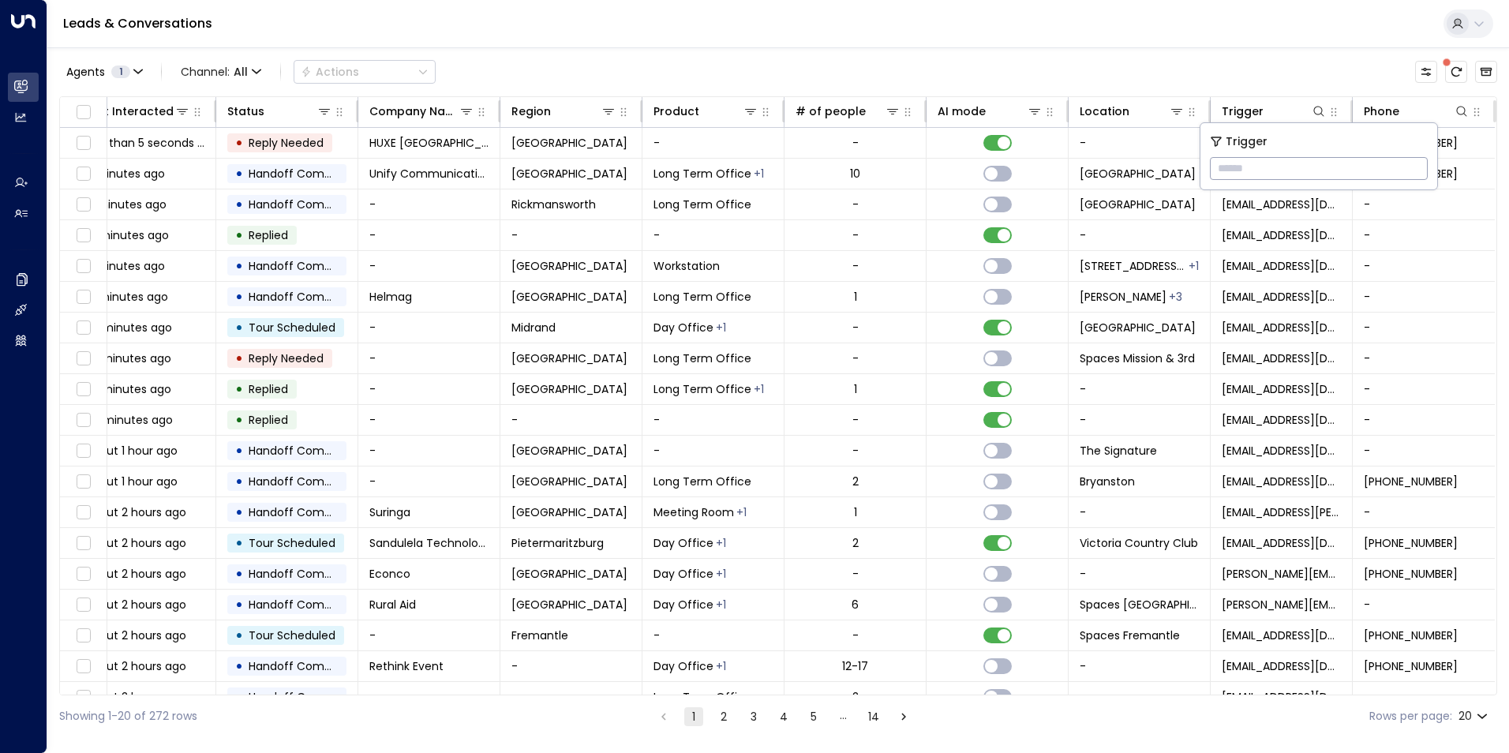
click at [1313, 74] on div "Agents 1 Channel: All Actions" at bounding box center [778, 71] width 1438 height 33
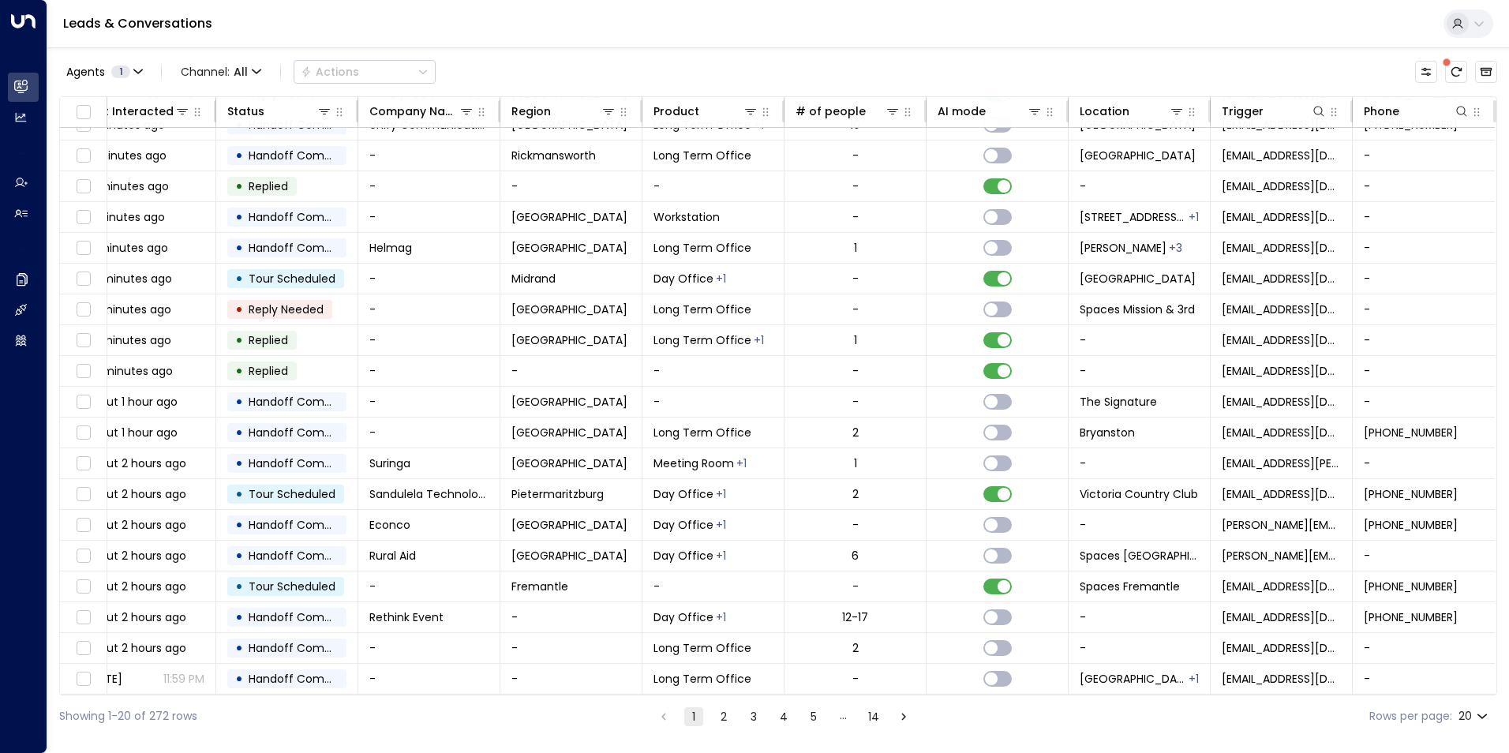
scroll to position [54, 317]
click at [1314, 107] on icon at bounding box center [1318, 111] width 13 height 13
click at [1314, 114] on icon at bounding box center [1318, 111] width 13 height 13
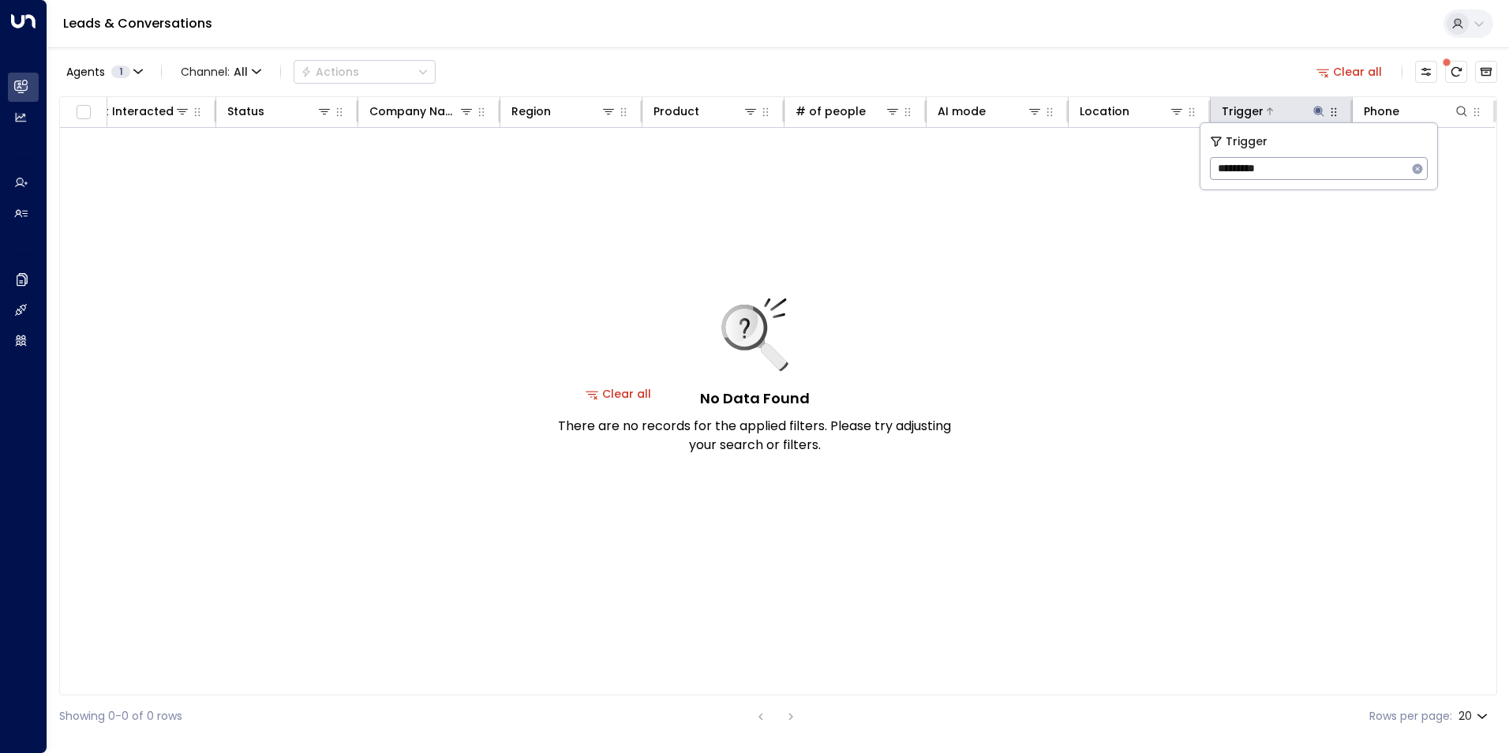
scroll to position [0, 317]
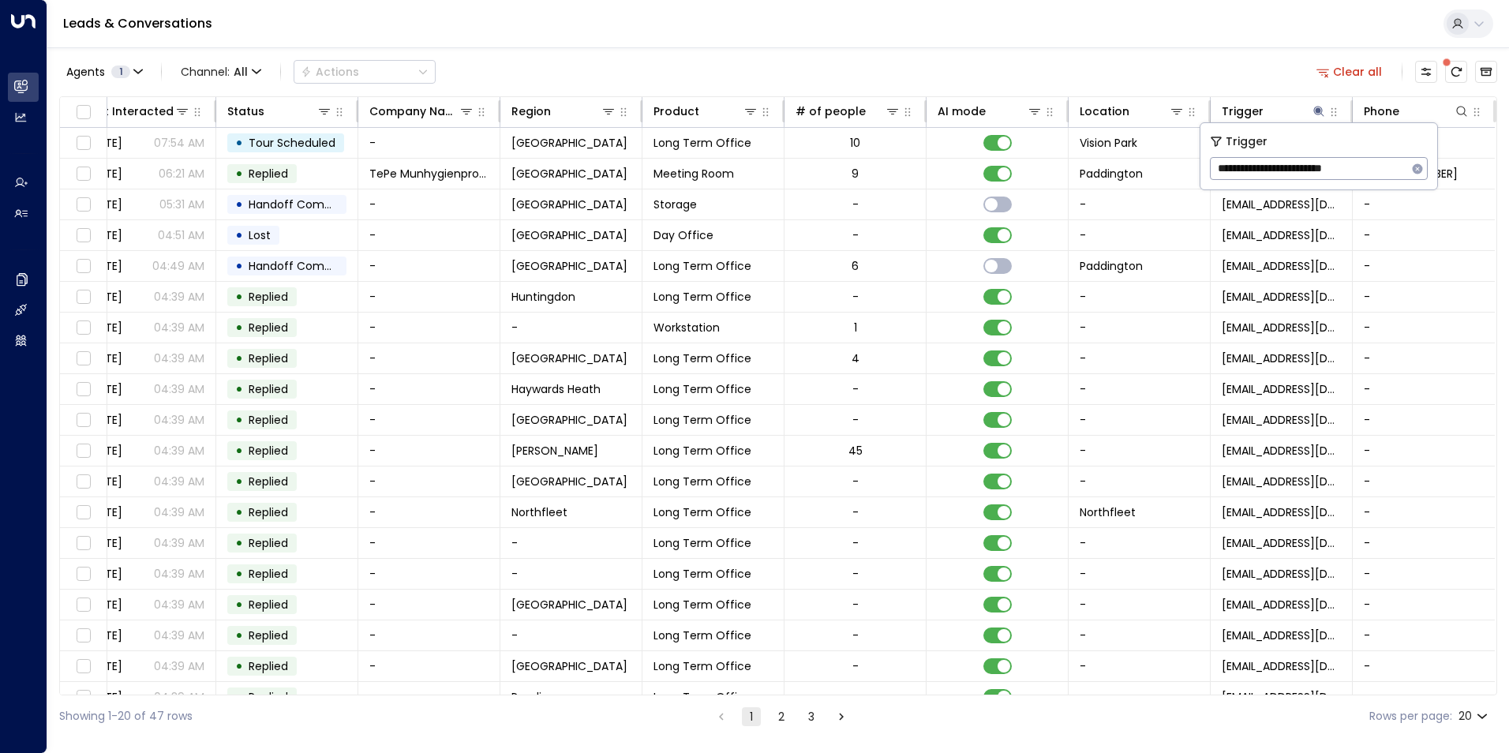
type input "**********"
click at [1417, 166] on icon "button" at bounding box center [1418, 168] width 10 height 10
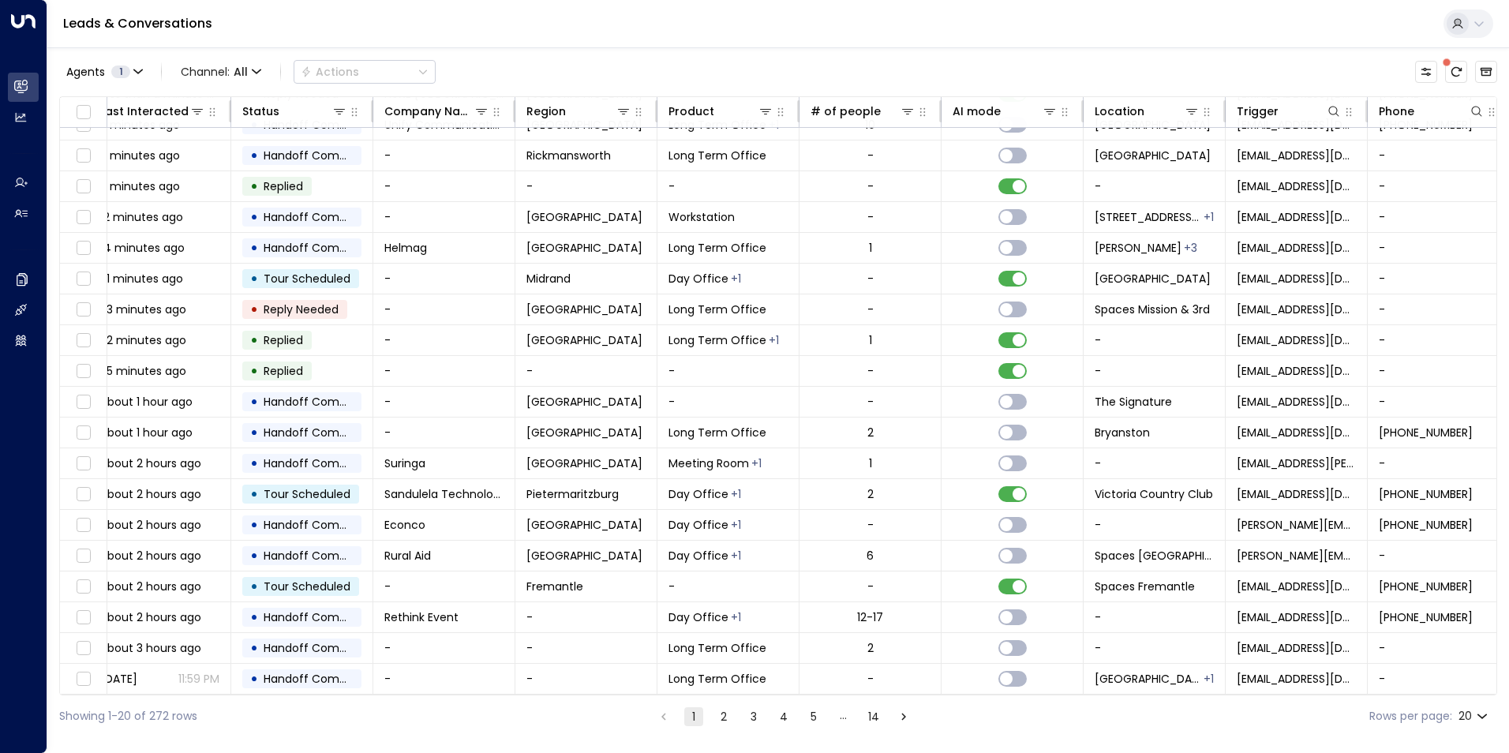
scroll to position [54, 322]
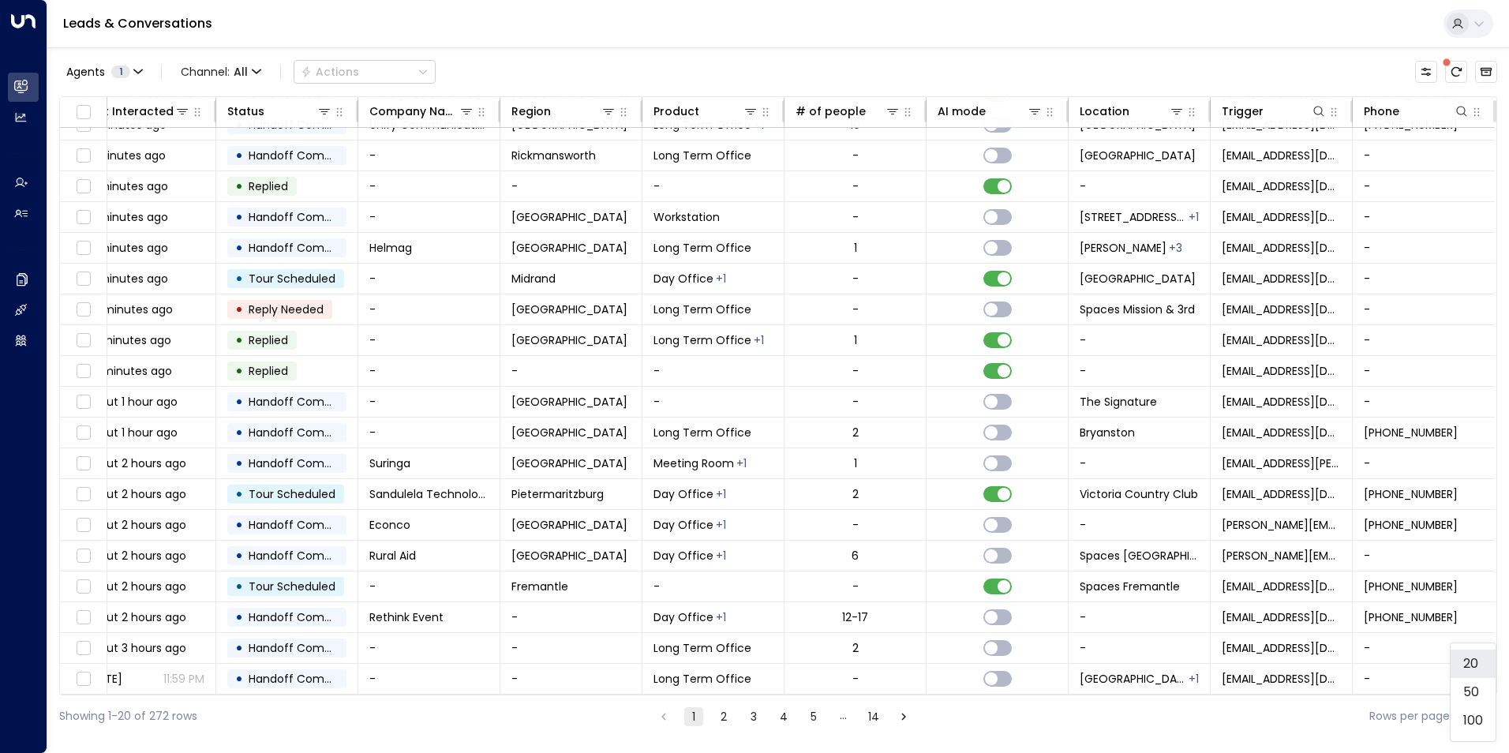
click at [1473, 715] on body "Overview Leads & Conversations Leads & Conversations Analytics Analytics Agents…" at bounding box center [754, 368] width 1509 height 737
click at [1470, 717] on li "100" at bounding box center [1473, 720] width 45 height 28
type input "***"
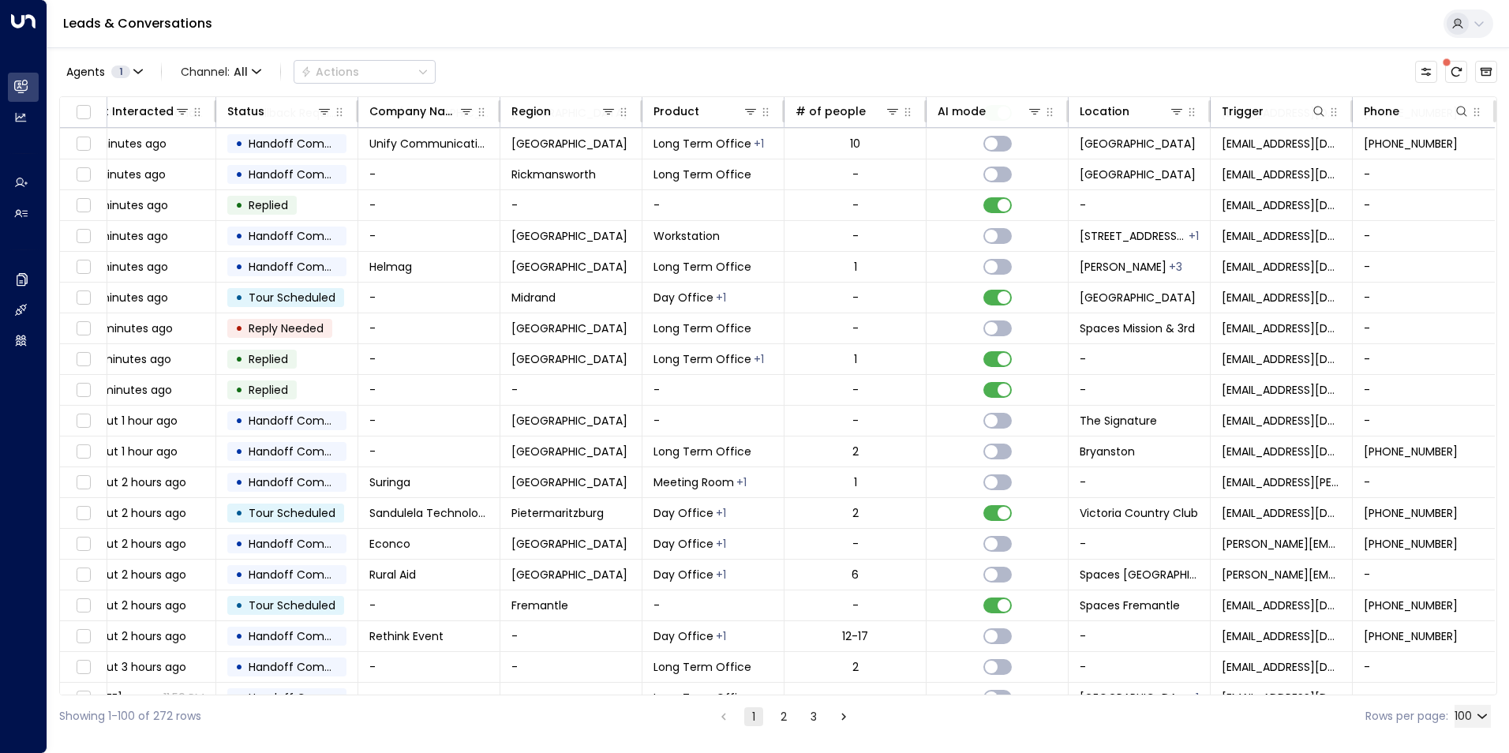
scroll to position [54, 322]
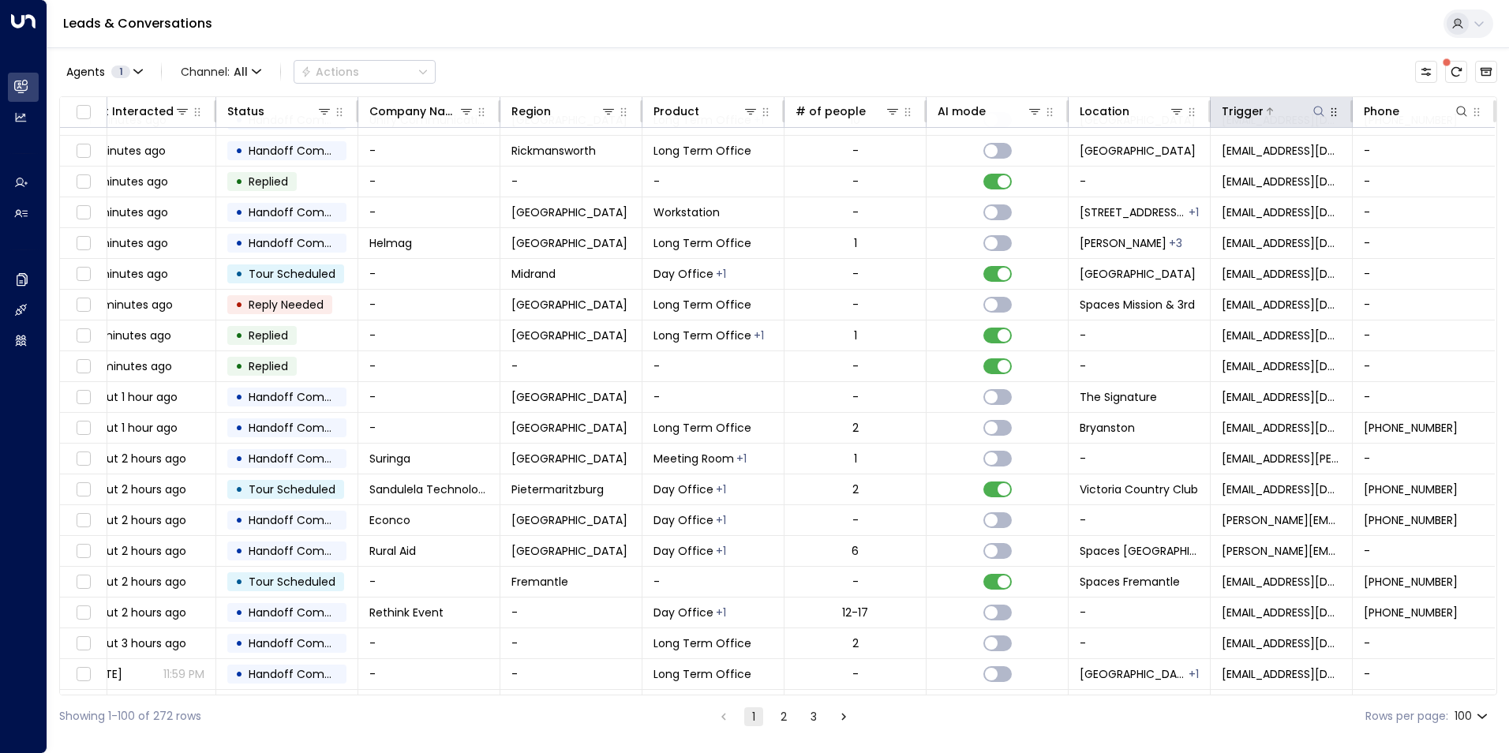
click at [1314, 110] on icon at bounding box center [1318, 111] width 13 height 13
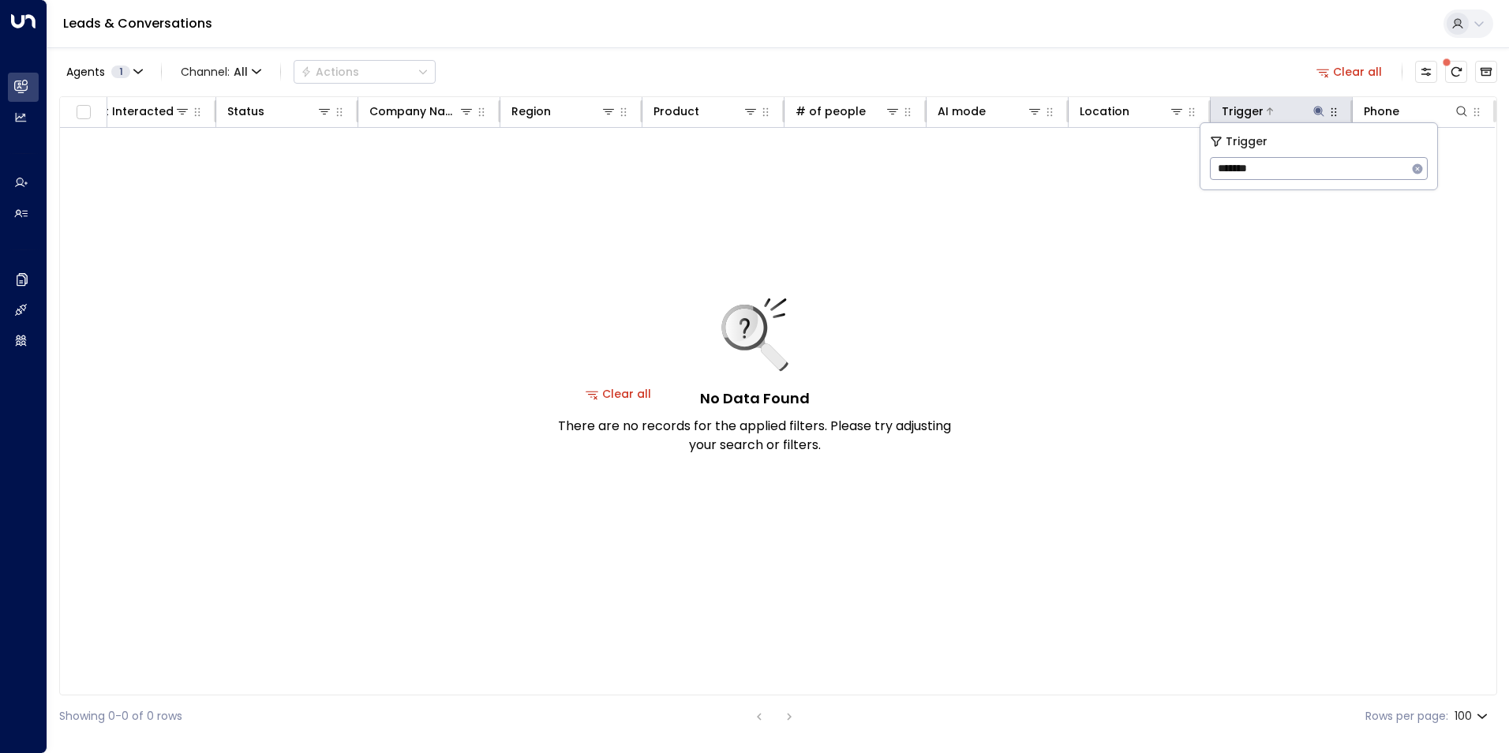
scroll to position [0, 317]
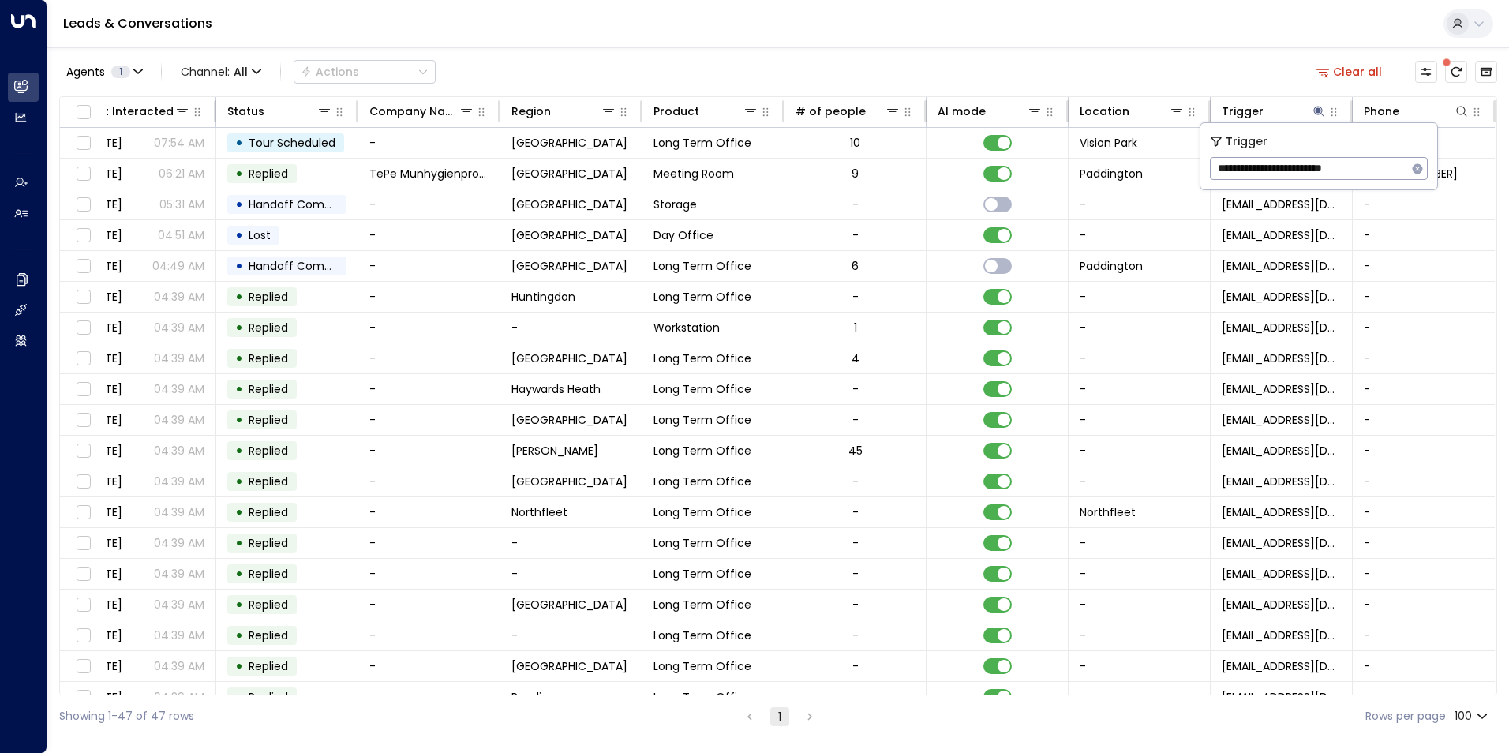
type input "**********"
click at [1421, 169] on icon "button" at bounding box center [1418, 168] width 10 height 10
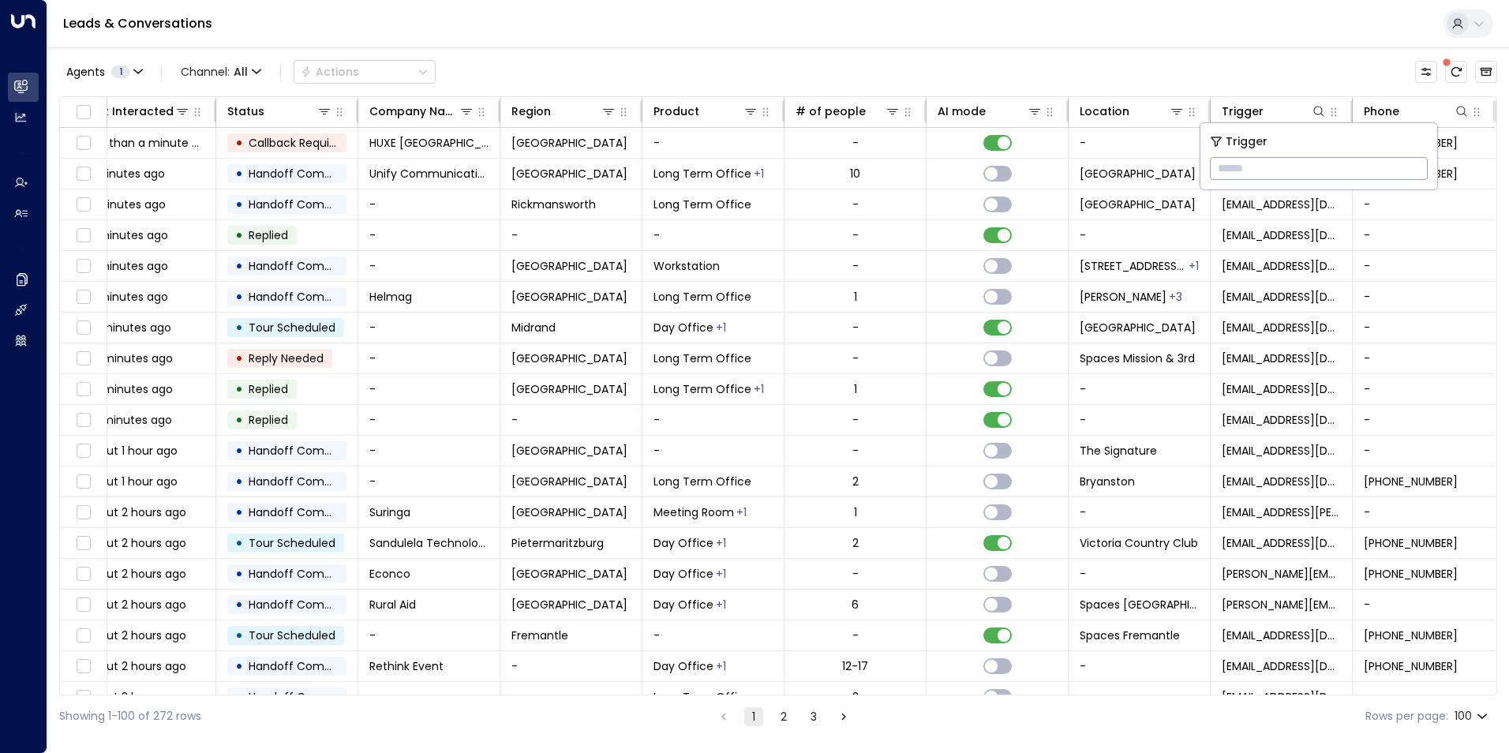
click at [1292, 171] on input "text" at bounding box center [1319, 168] width 218 height 29
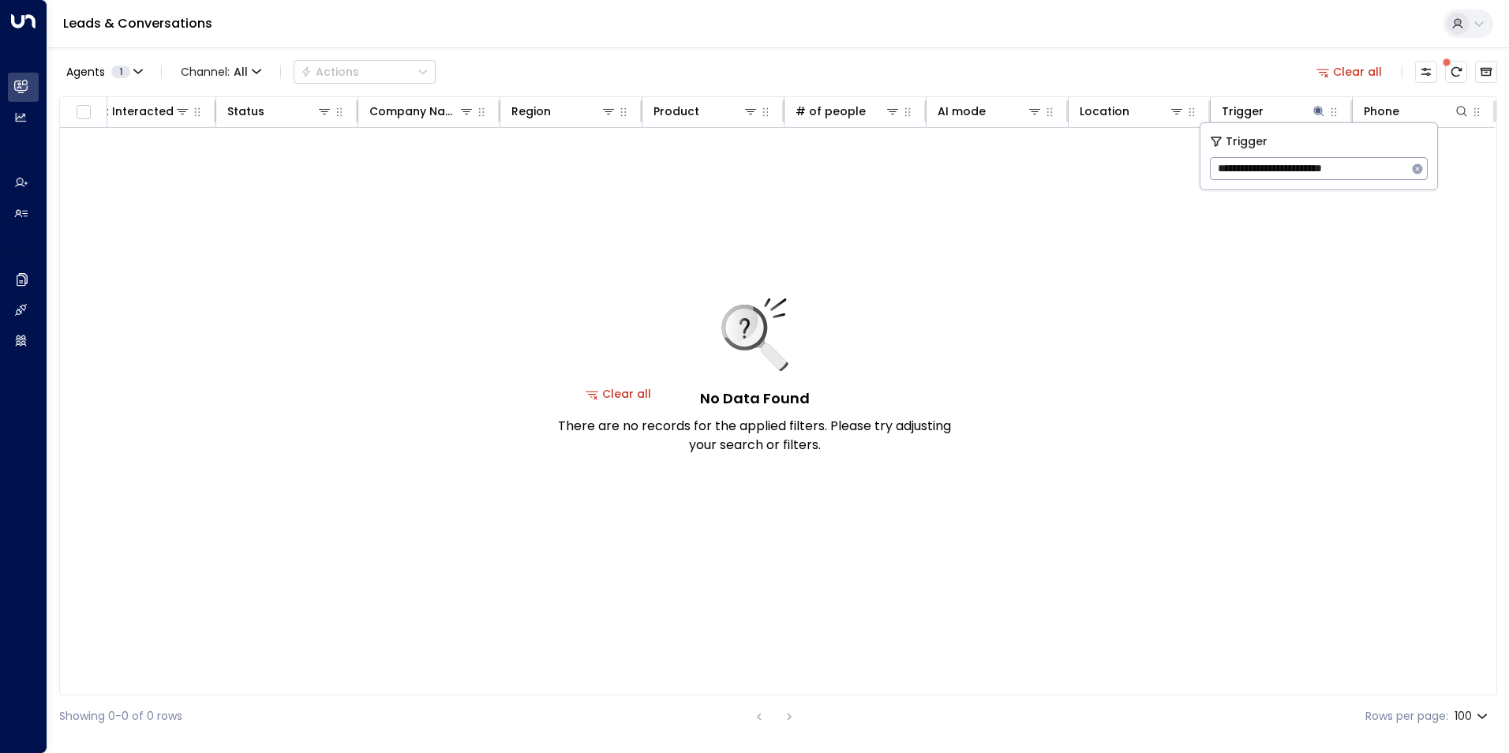
type input "**********"
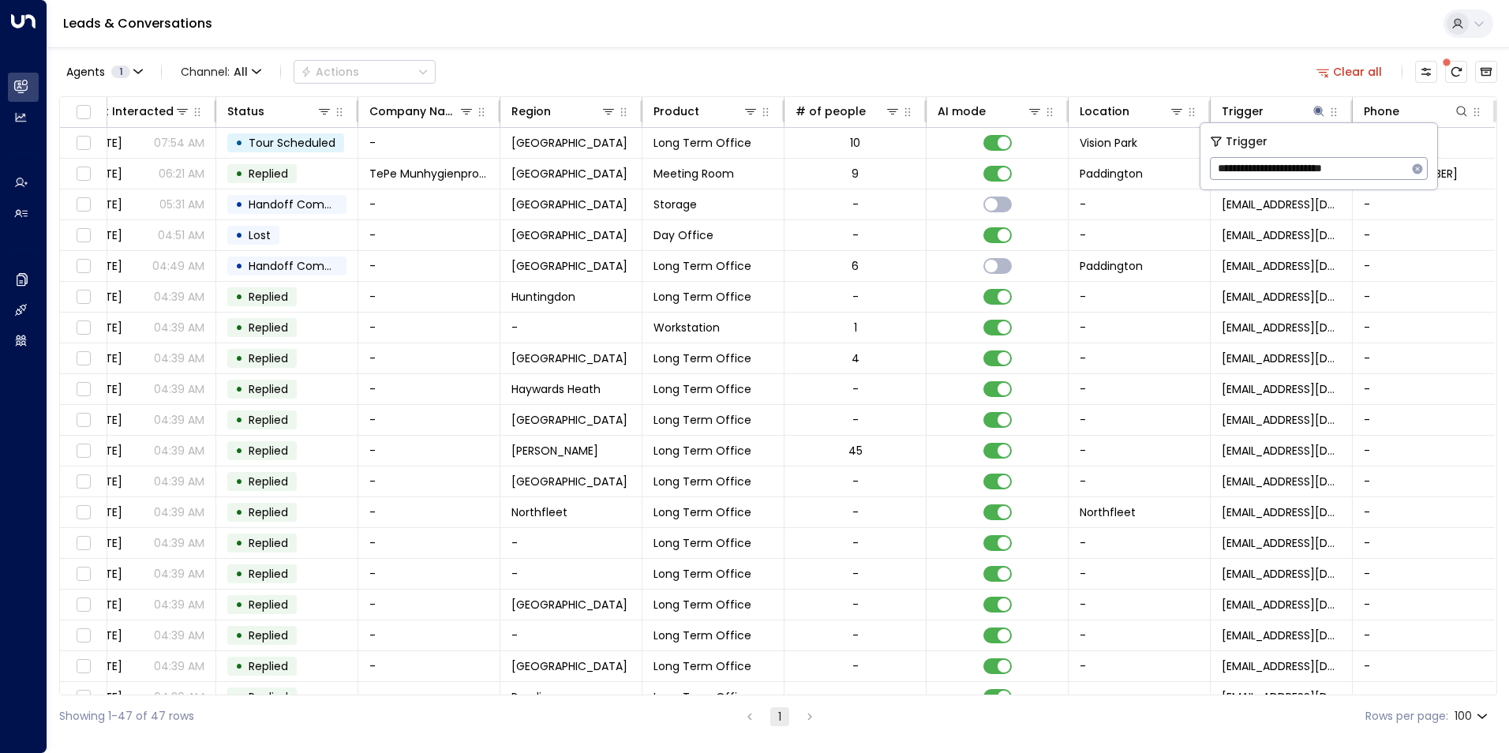
click at [1259, 58] on div "Agents 1 Channel: All Actions Clear all" at bounding box center [778, 71] width 1438 height 33
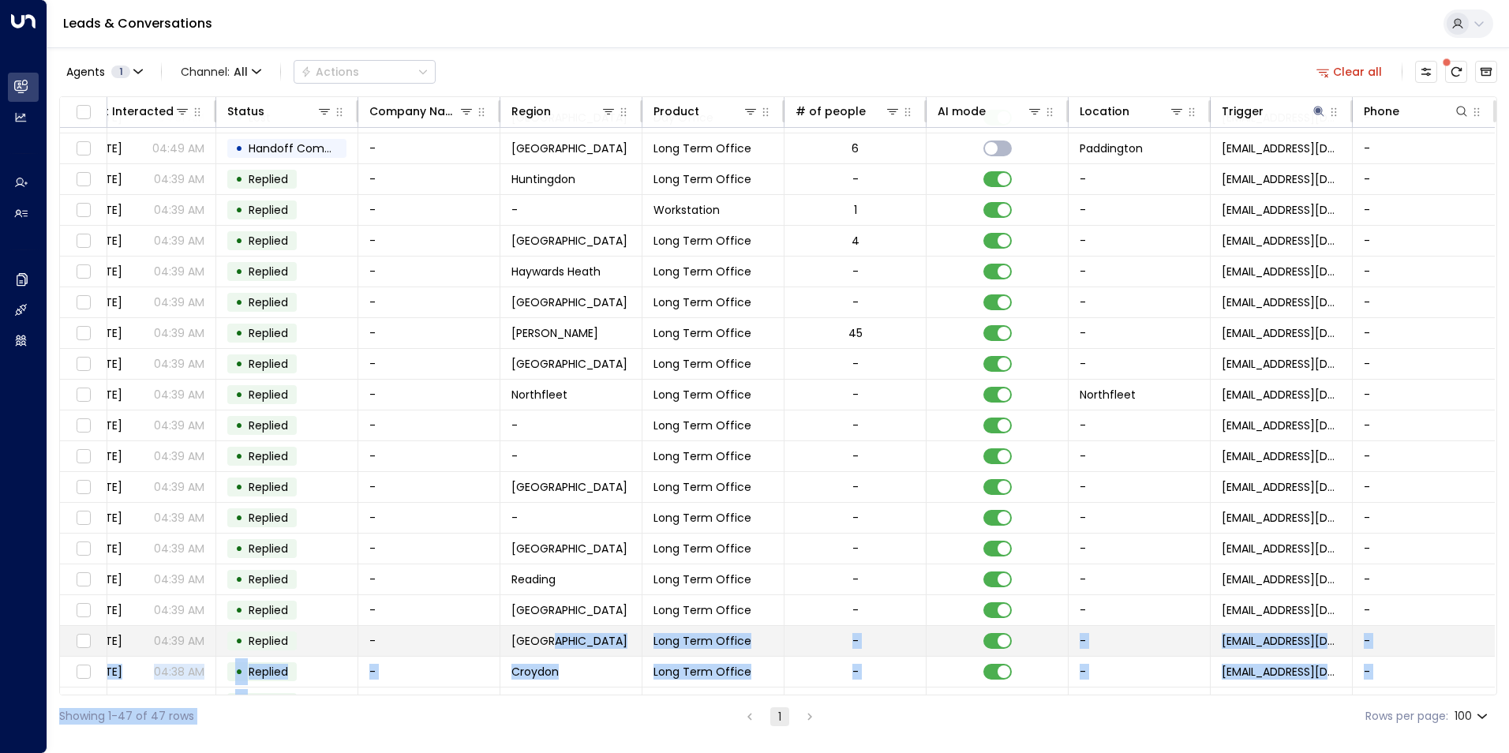
drag, startPoint x: 780, startPoint y: 695, endPoint x: 572, endPoint y: 687, distance: 207.7
click at [572, 687] on div "Agents 1 Channel: All Actions Clear all Lead Name Lead Email Last Interacted St…" at bounding box center [778, 392] width 1438 height 690
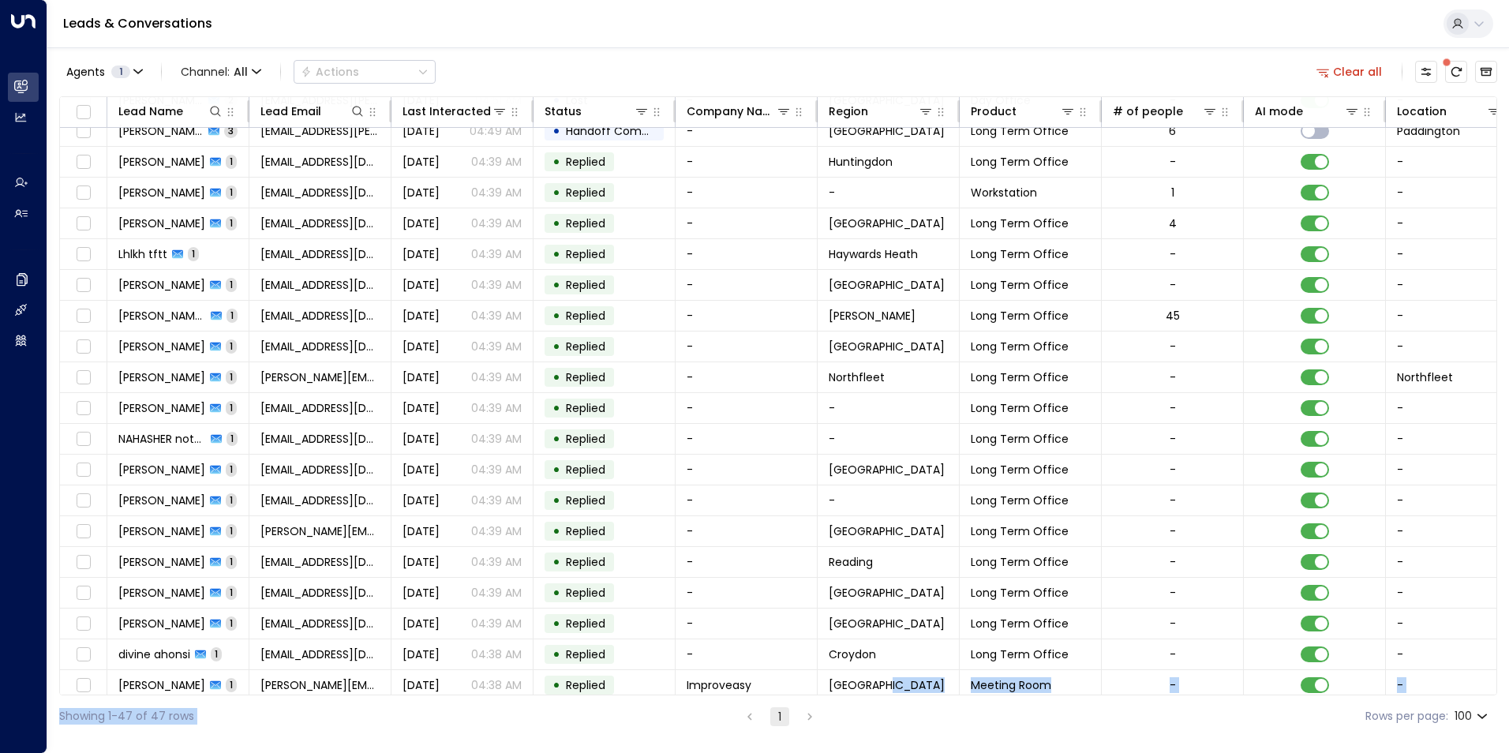
scroll to position [0, 0]
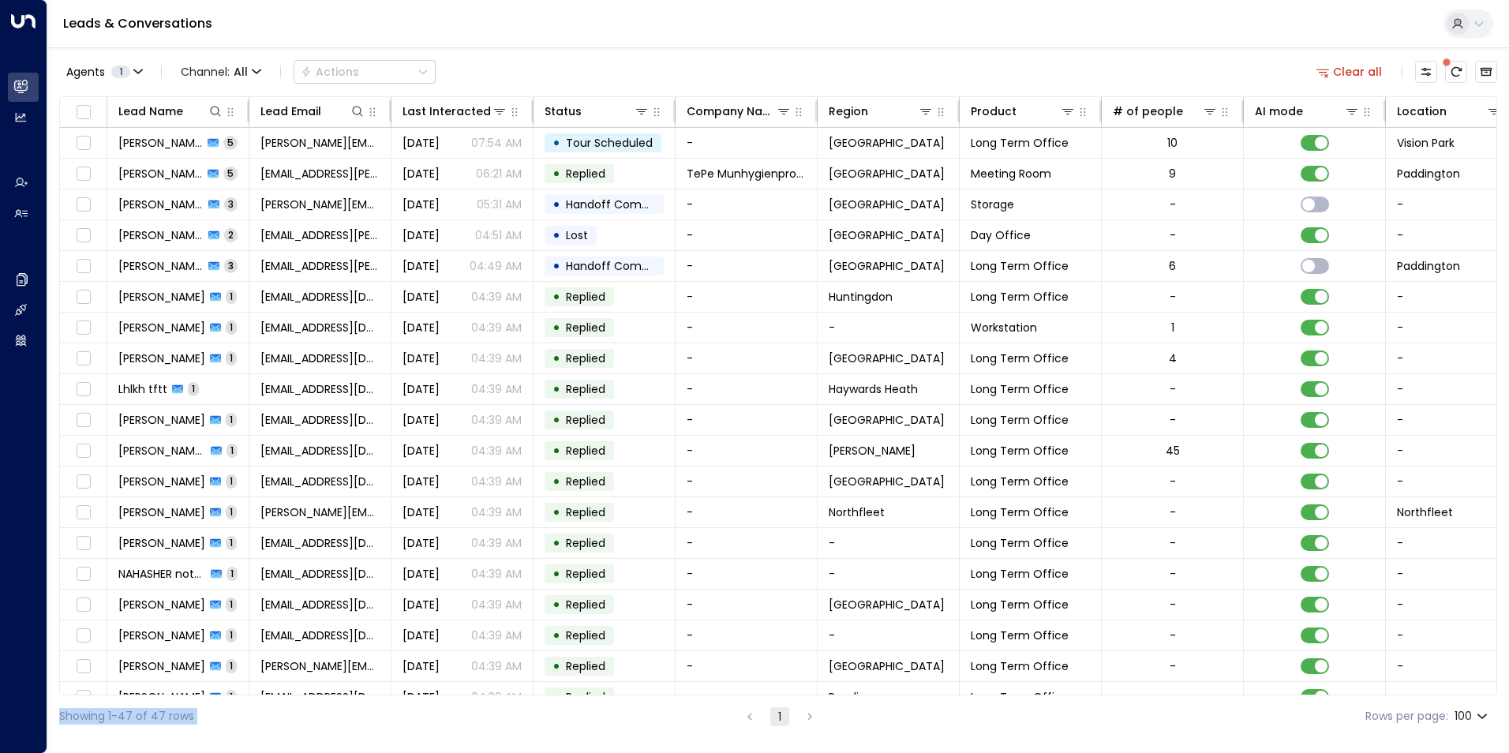
click at [1478, 26] on icon at bounding box center [1478, 24] width 9 height 6
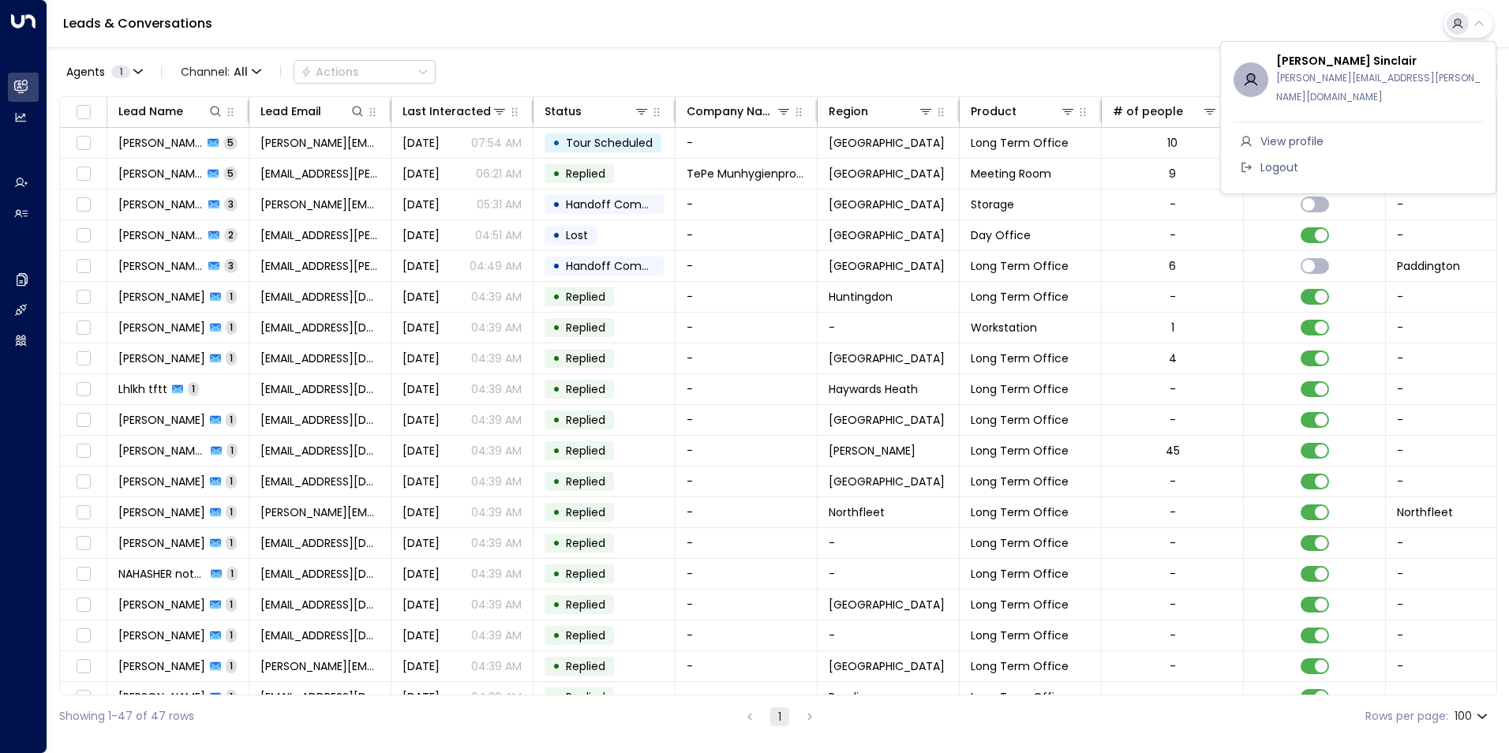
click at [1241, 32] on div at bounding box center [754, 376] width 1509 height 753
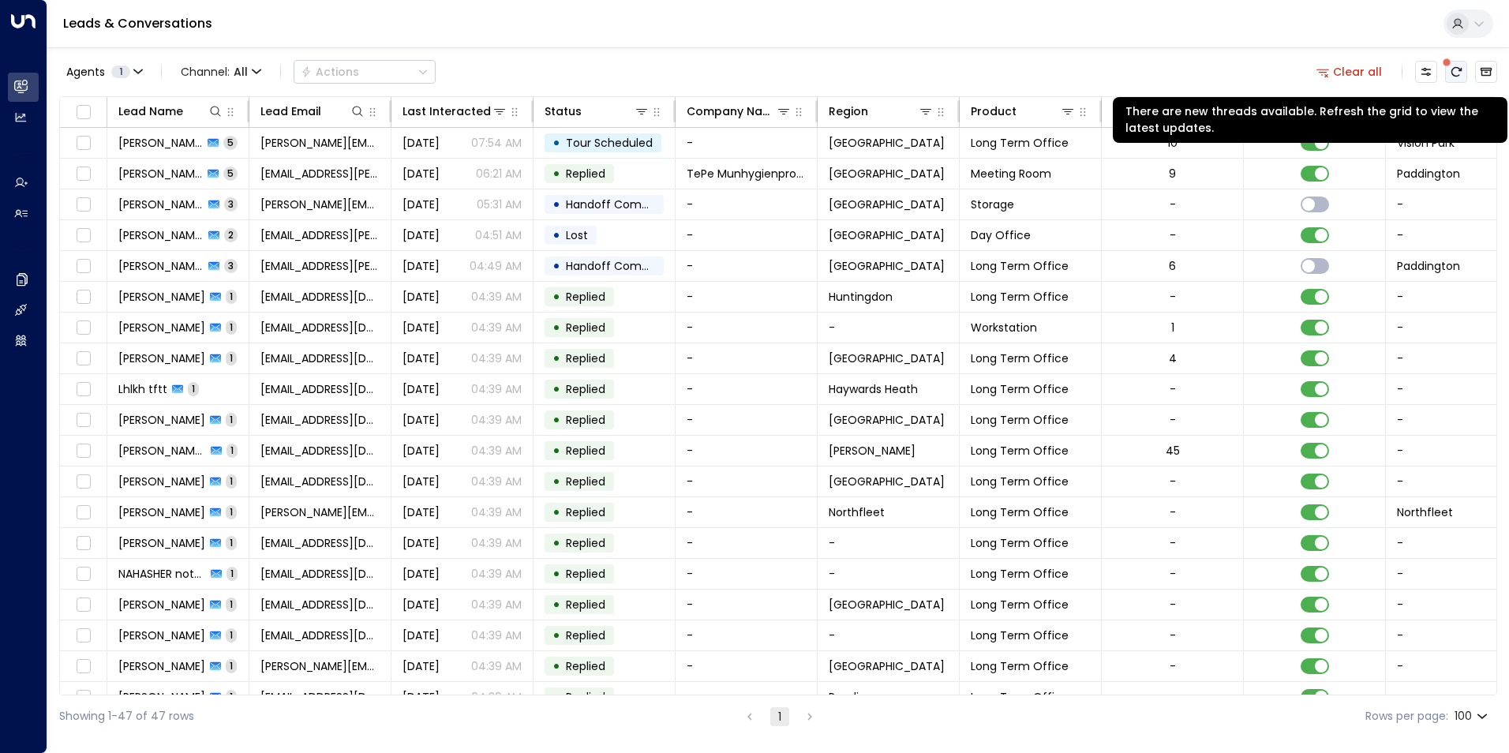
click at [1451, 71] on icon "There are new threads available. Refresh the grid to view the latest updates." at bounding box center [1456, 72] width 13 height 13
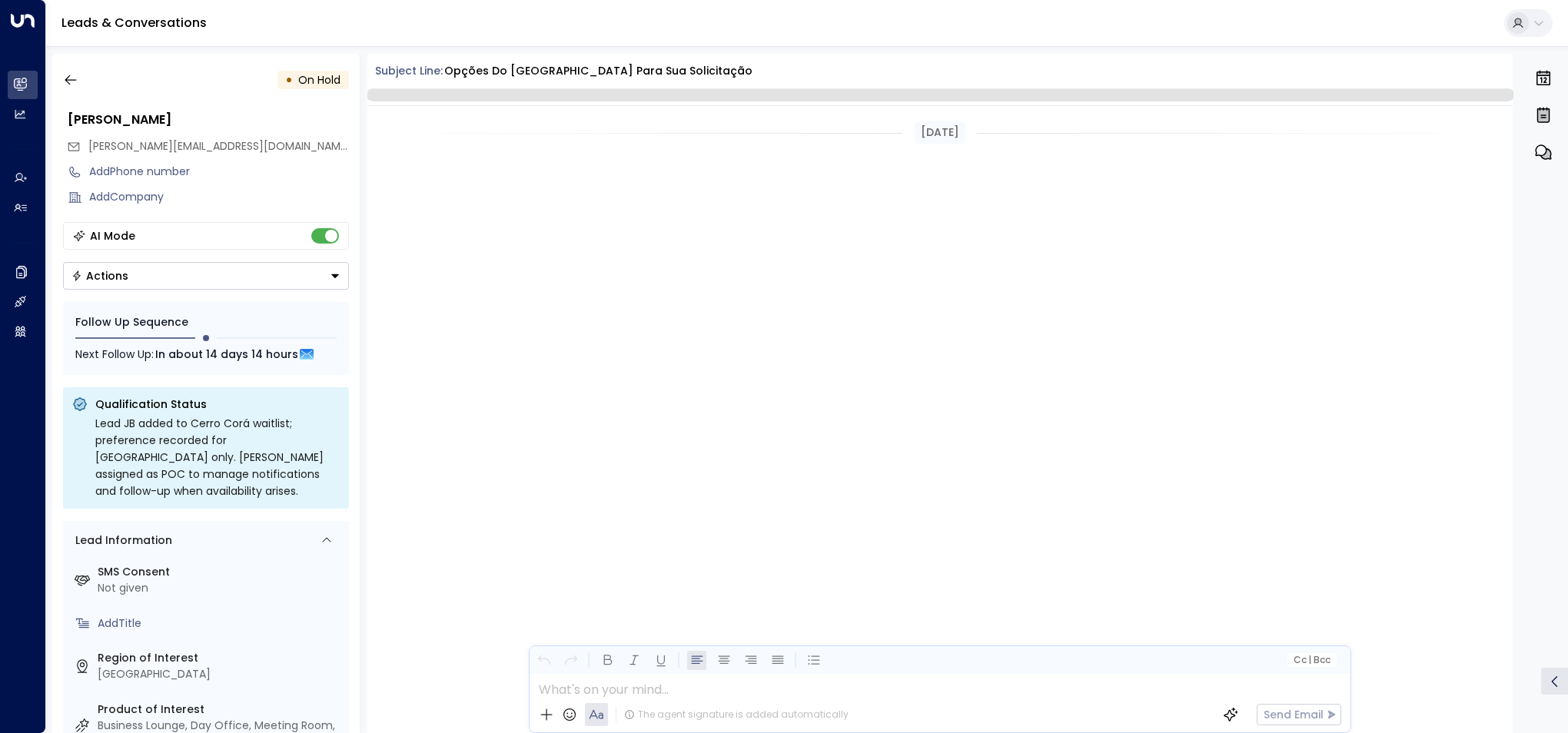
scroll to position [1545, 0]
